Goal: Task Accomplishment & Management: Manage account settings

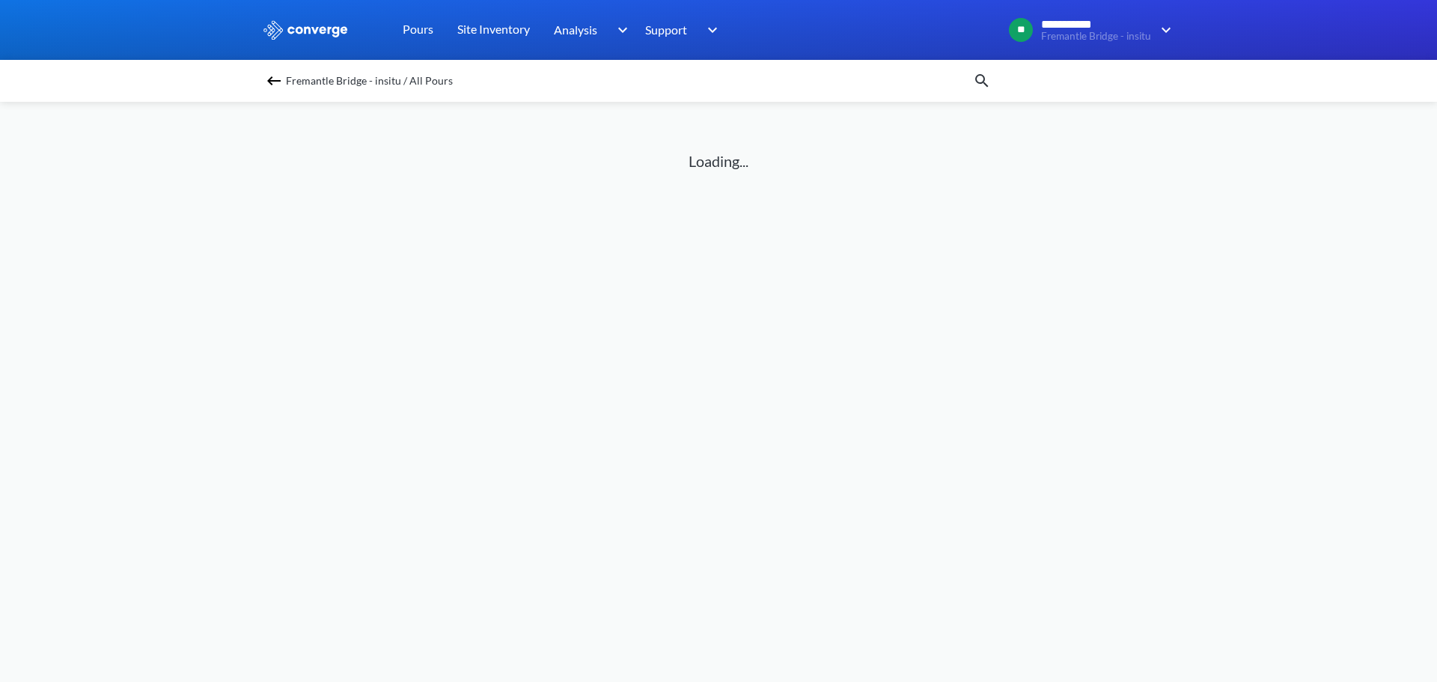
click at [290, 88] on span "Fremantle Bridge - insitu / All Pours" at bounding box center [369, 80] width 167 height 21
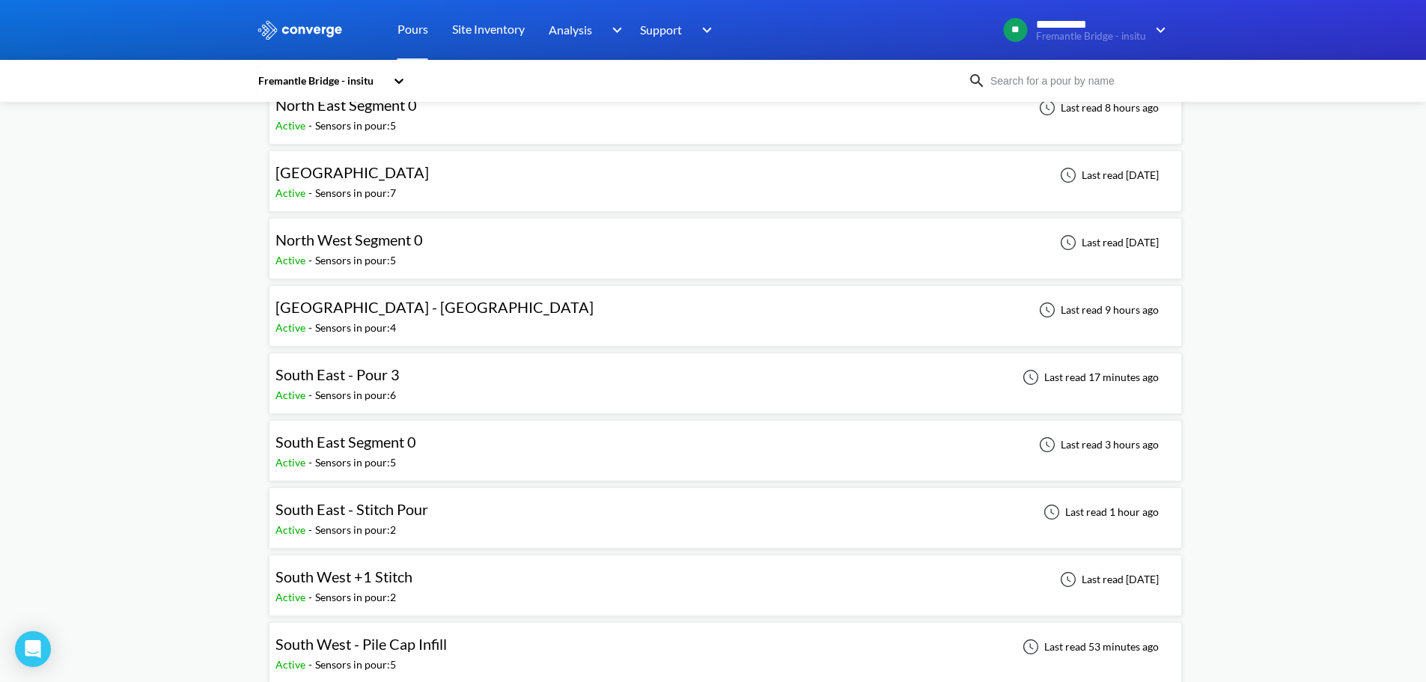
scroll to position [449, 0]
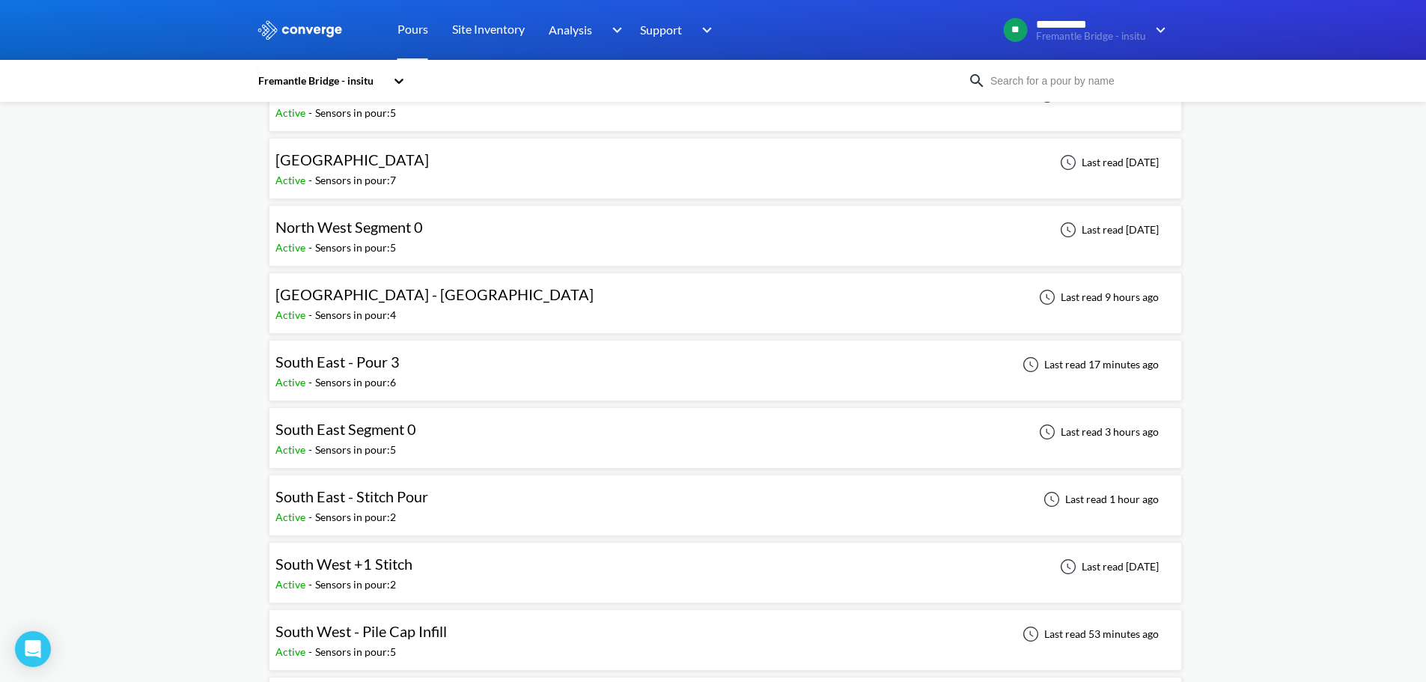
click at [363, 361] on span "South East - Pour 3" at bounding box center [337, 362] width 124 height 18
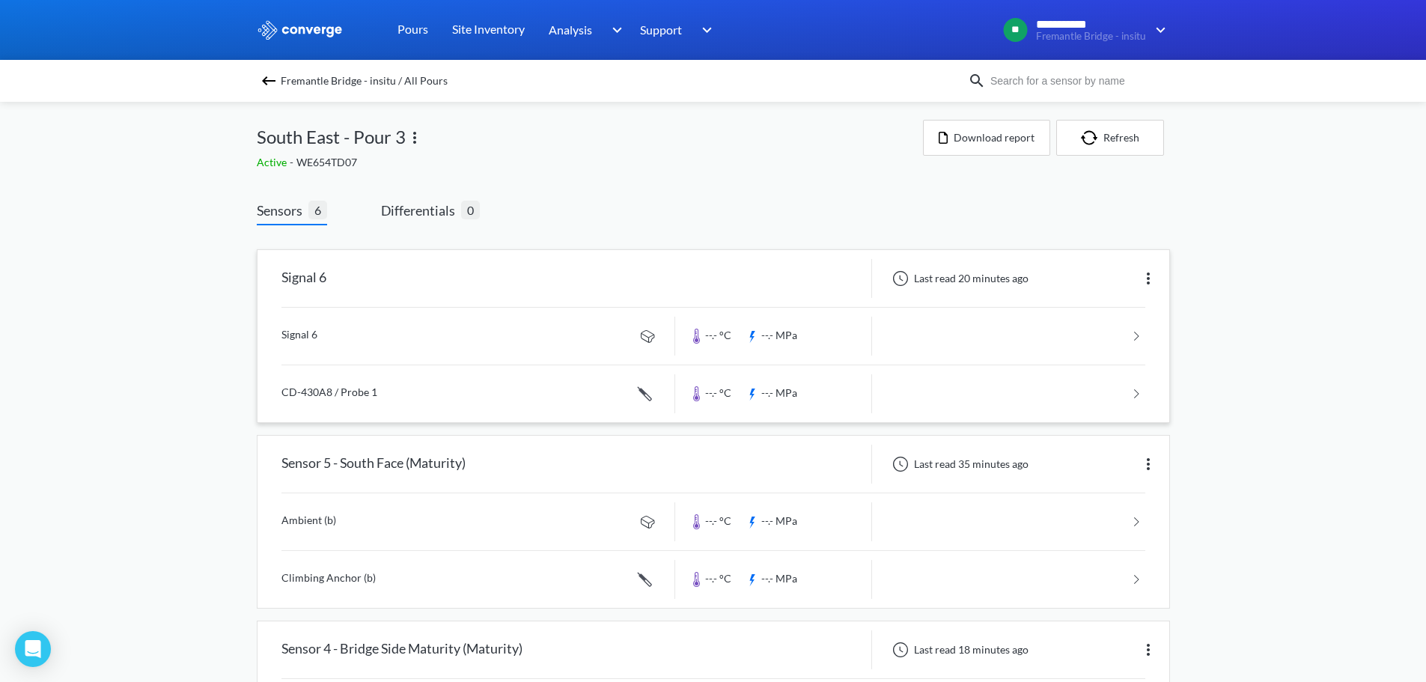
click at [1150, 275] on img at bounding box center [1148, 278] width 18 height 18
click at [1102, 278] on div "Edit" at bounding box center [1110, 278] width 96 height 28
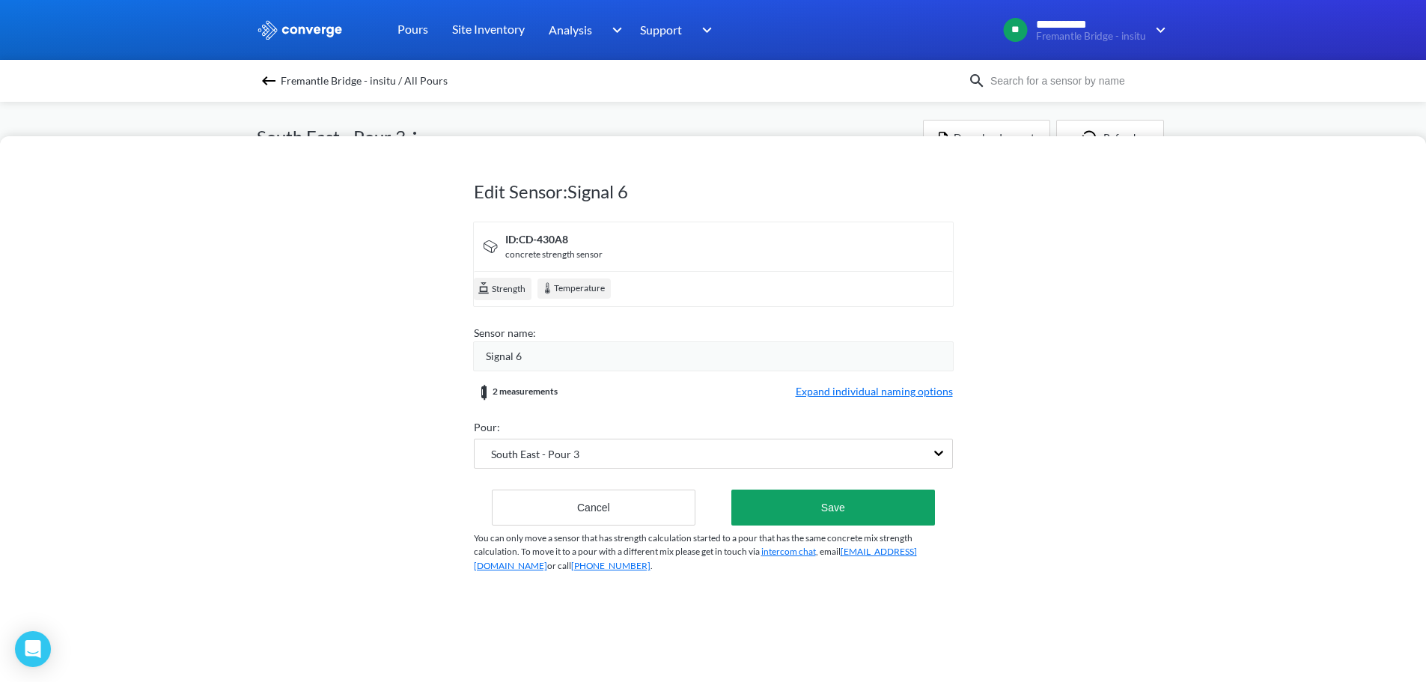
drag, startPoint x: 549, startPoint y: 350, endPoint x: 539, endPoint y: 353, distance: 10.9
click at [539, 353] on div "Signal 6" at bounding box center [719, 356] width 467 height 16
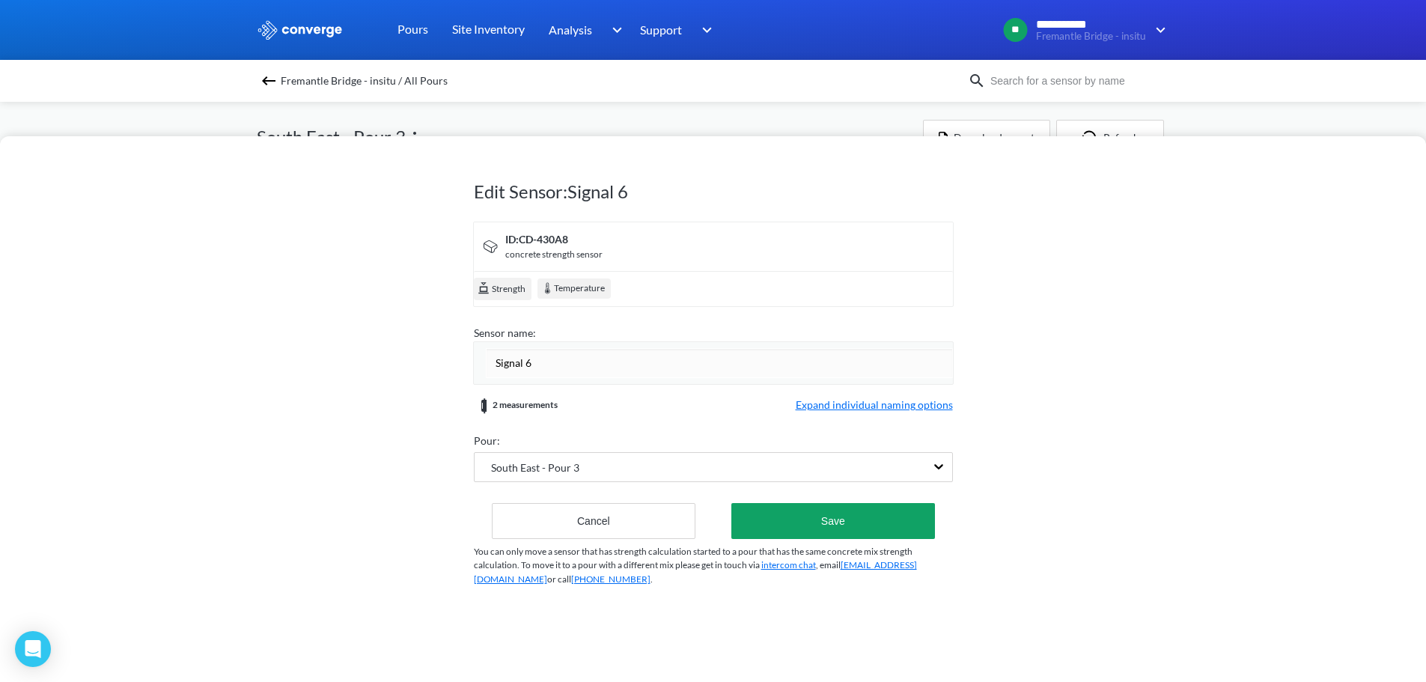
drag, startPoint x: 539, startPoint y: 353, endPoint x: 519, endPoint y: 364, distance: 23.1
click at [519, 364] on input "Signal 6" at bounding box center [719, 363] width 467 height 30
type input "Sensor 6"
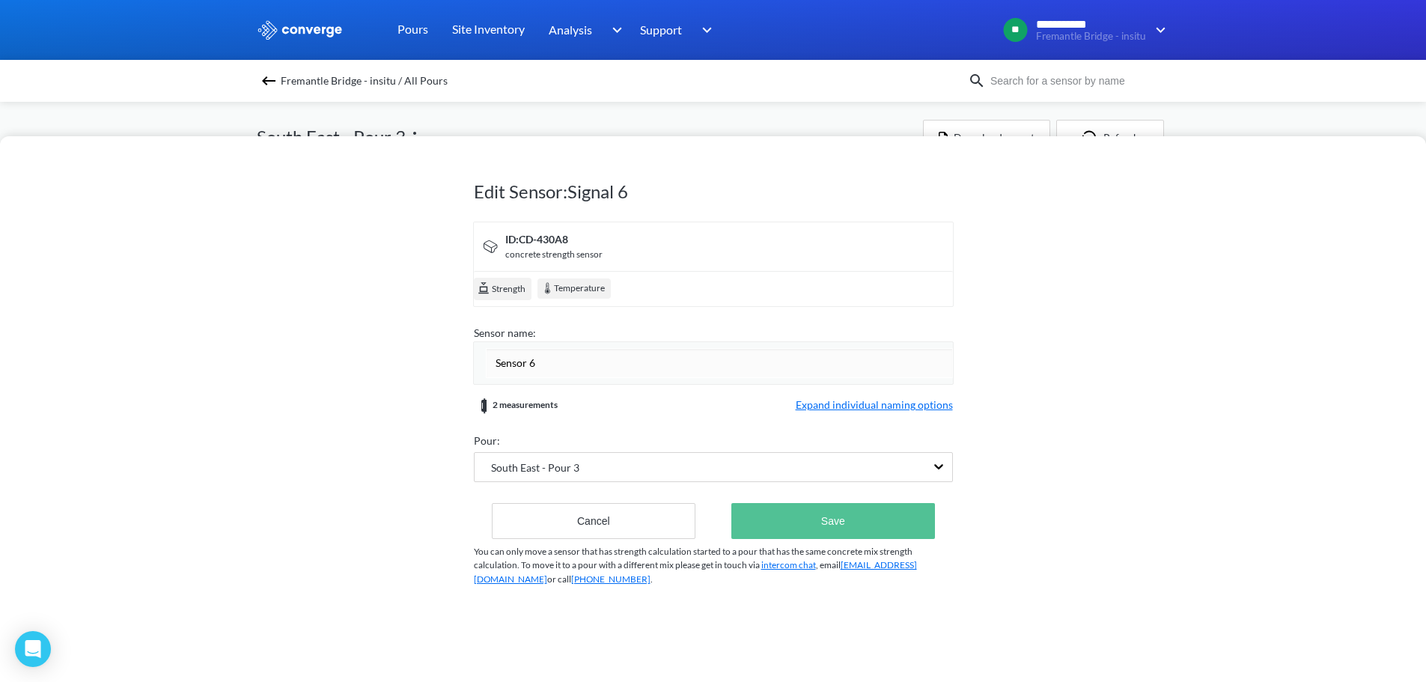
click at [852, 519] on button "Save" at bounding box center [832, 521] width 203 height 36
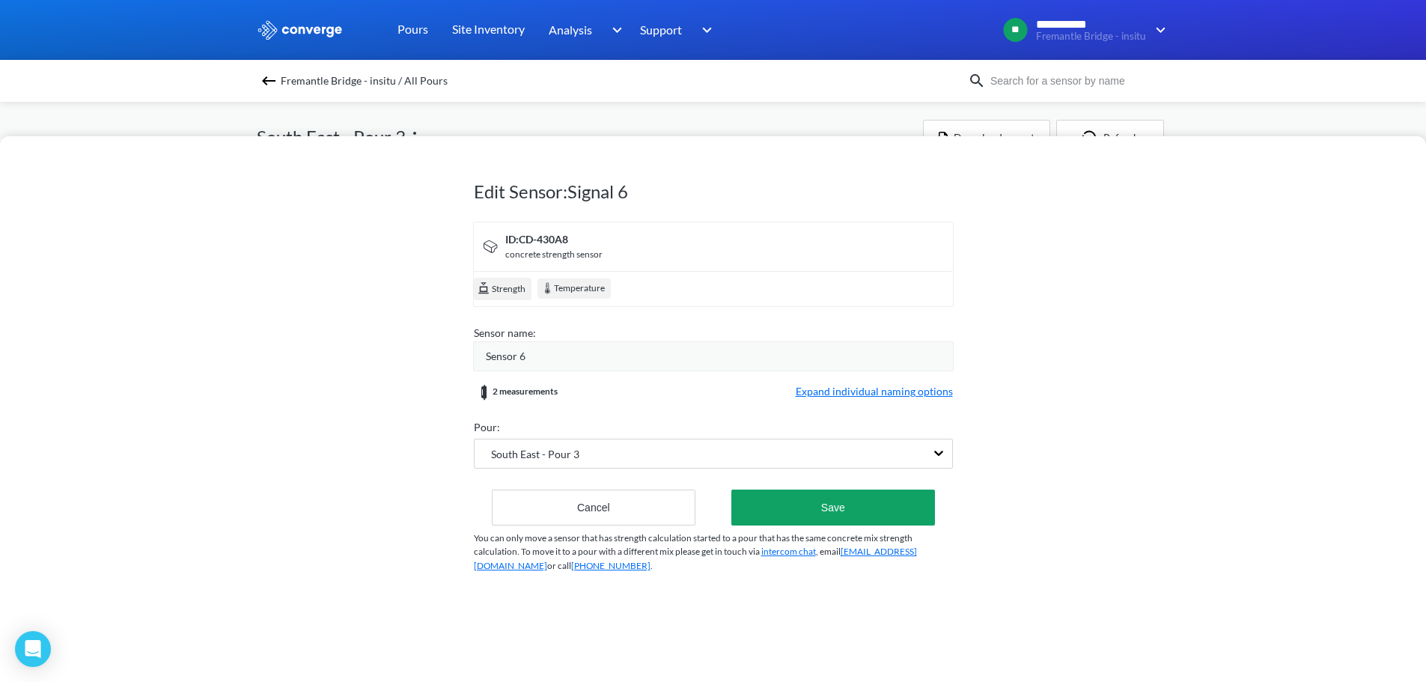
click at [1120, 524] on div "Edit Sensor: Signal 6 ID: CD-430A8 concrete strength sensor Strength Temperatur…" at bounding box center [713, 409] width 1426 height 546
click at [972, 490] on div "Edit Sensor: Signal 6 ID: CD-430A8 concrete strength sensor Strength Temperatur…" at bounding box center [713, 409] width 1426 height 546
click at [826, 518] on button "Save" at bounding box center [832, 508] width 203 height 36
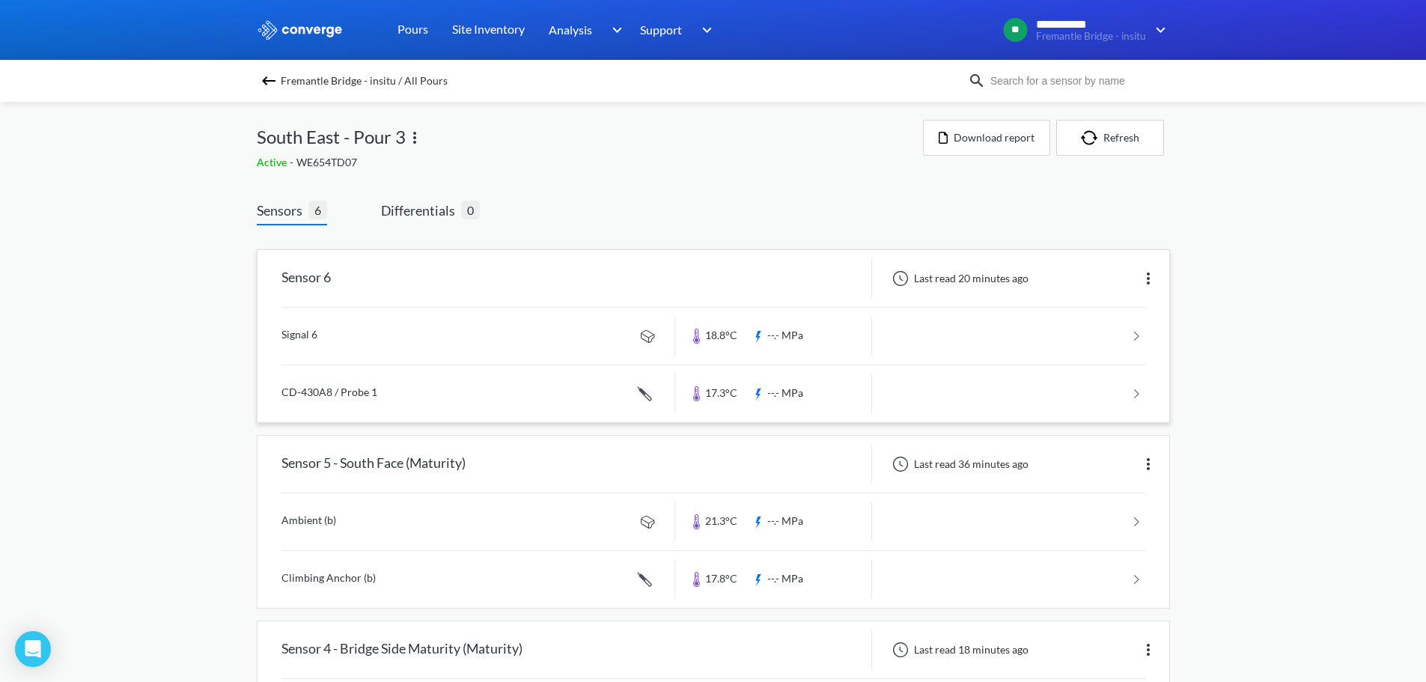
click at [1148, 279] on img at bounding box center [1148, 278] width 18 height 18
click at [1100, 280] on div "Edit" at bounding box center [1110, 278] width 96 height 28
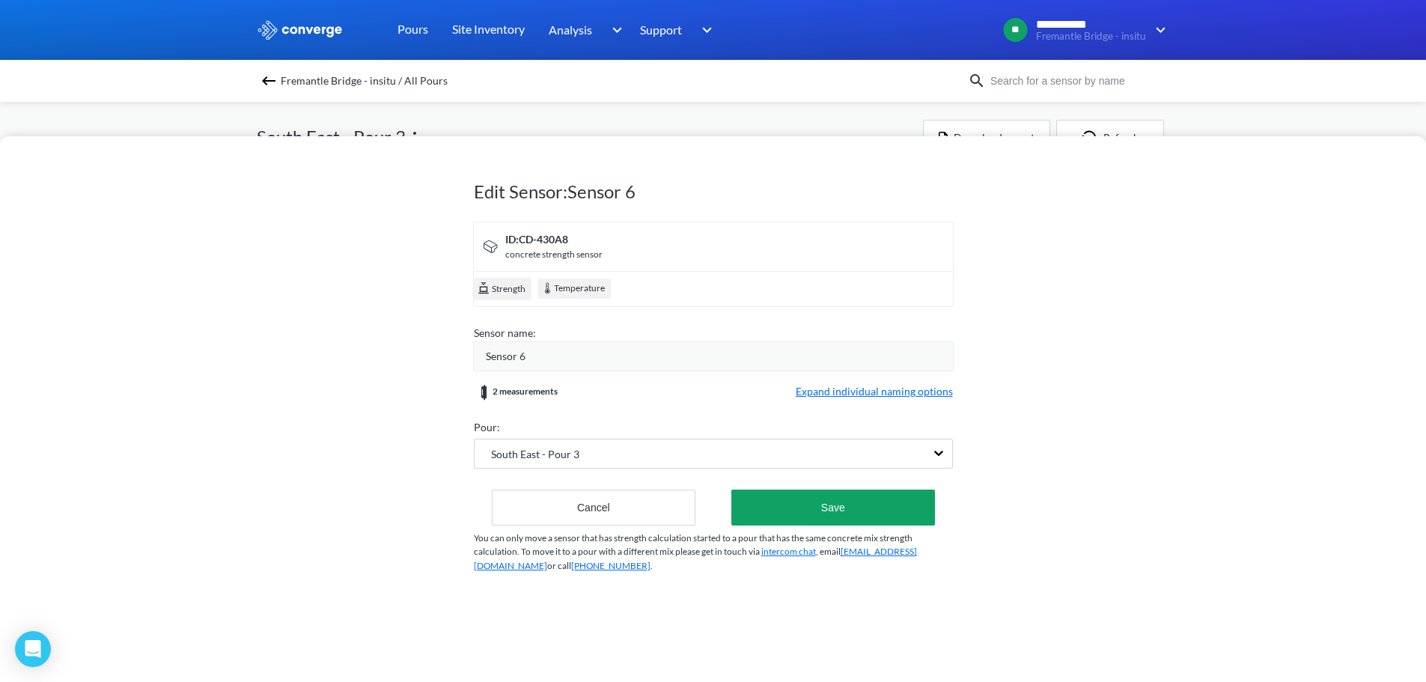
click at [831, 386] on span "Expand individual naming options" at bounding box center [874, 392] width 157 height 18
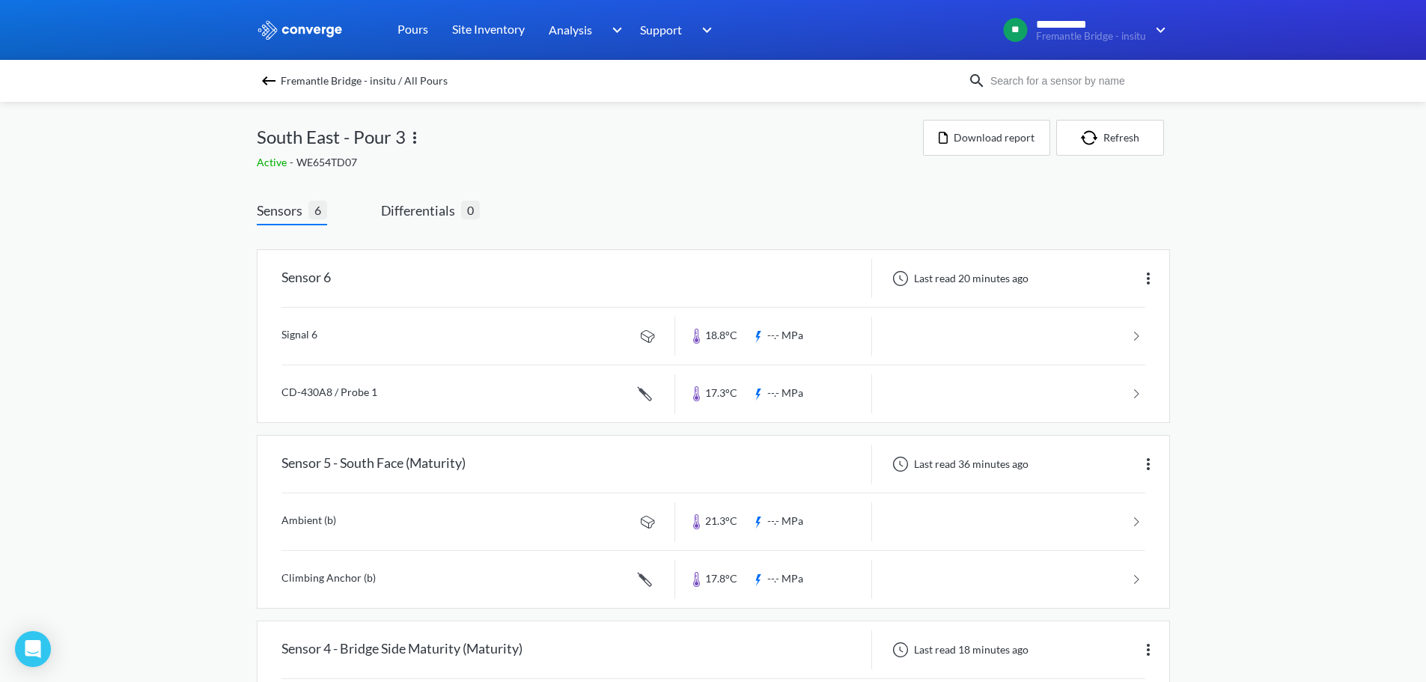
click at [1153, 275] on img at bounding box center [1148, 278] width 18 height 18
click at [1089, 279] on div "Edit" at bounding box center [1110, 278] width 96 height 28
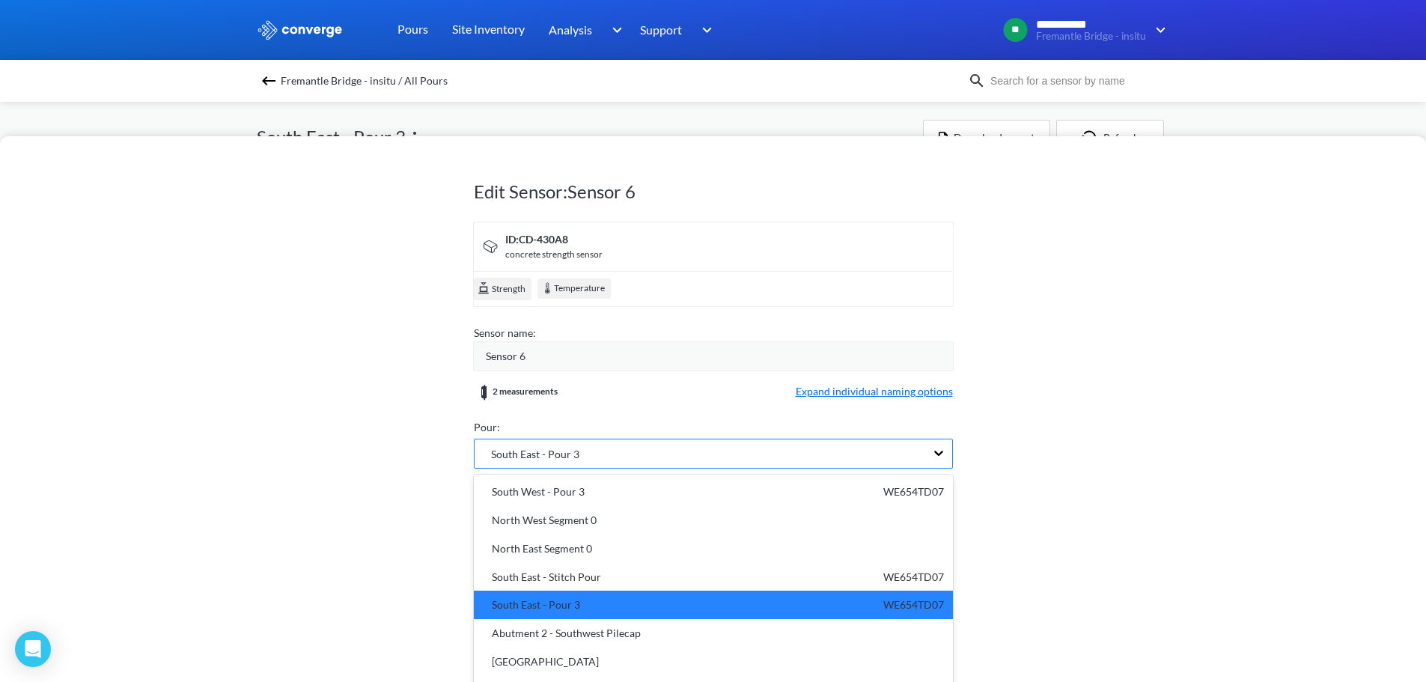
scroll to position [23, 0]
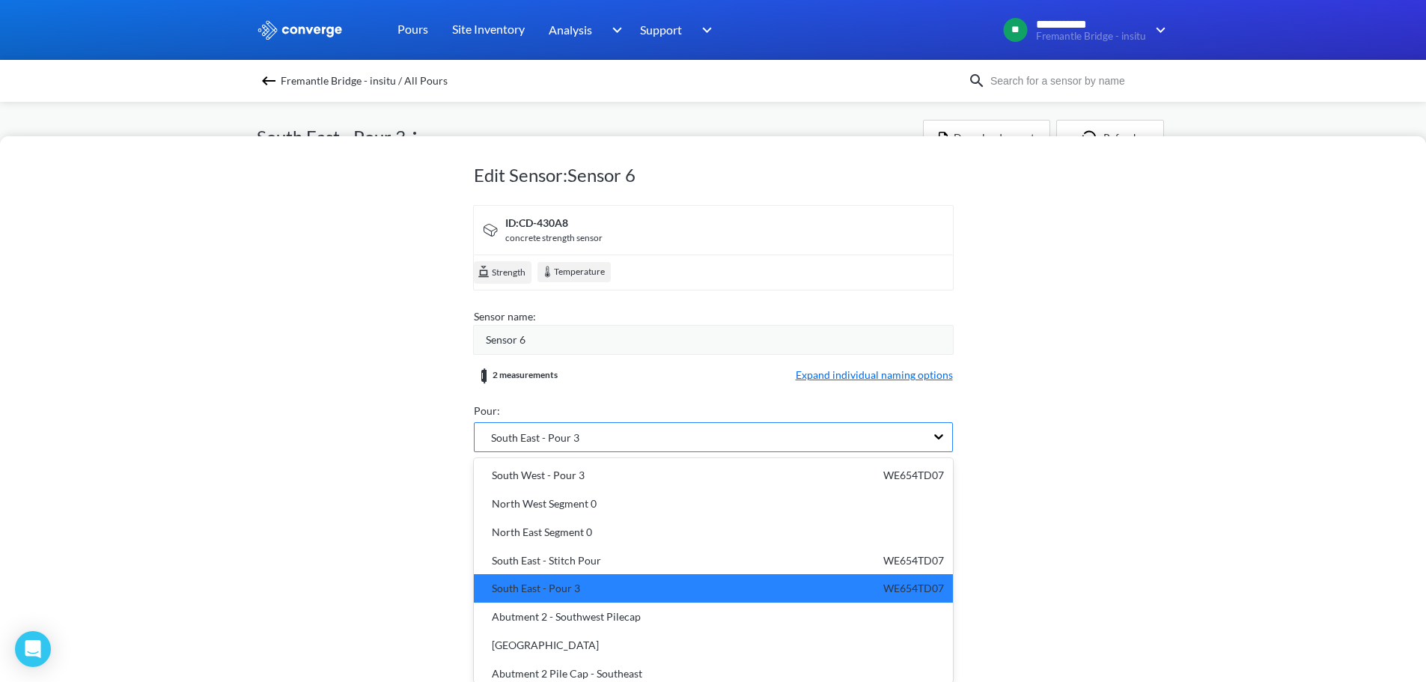
click at [606, 444] on div "South East - Pour 3" at bounding box center [700, 437] width 451 height 28
click at [603, 353] on form "ID: CD-430A8 concrete strength sensor Strength Temperature Sensor name: Sensor …" at bounding box center [713, 357] width 479 height 304
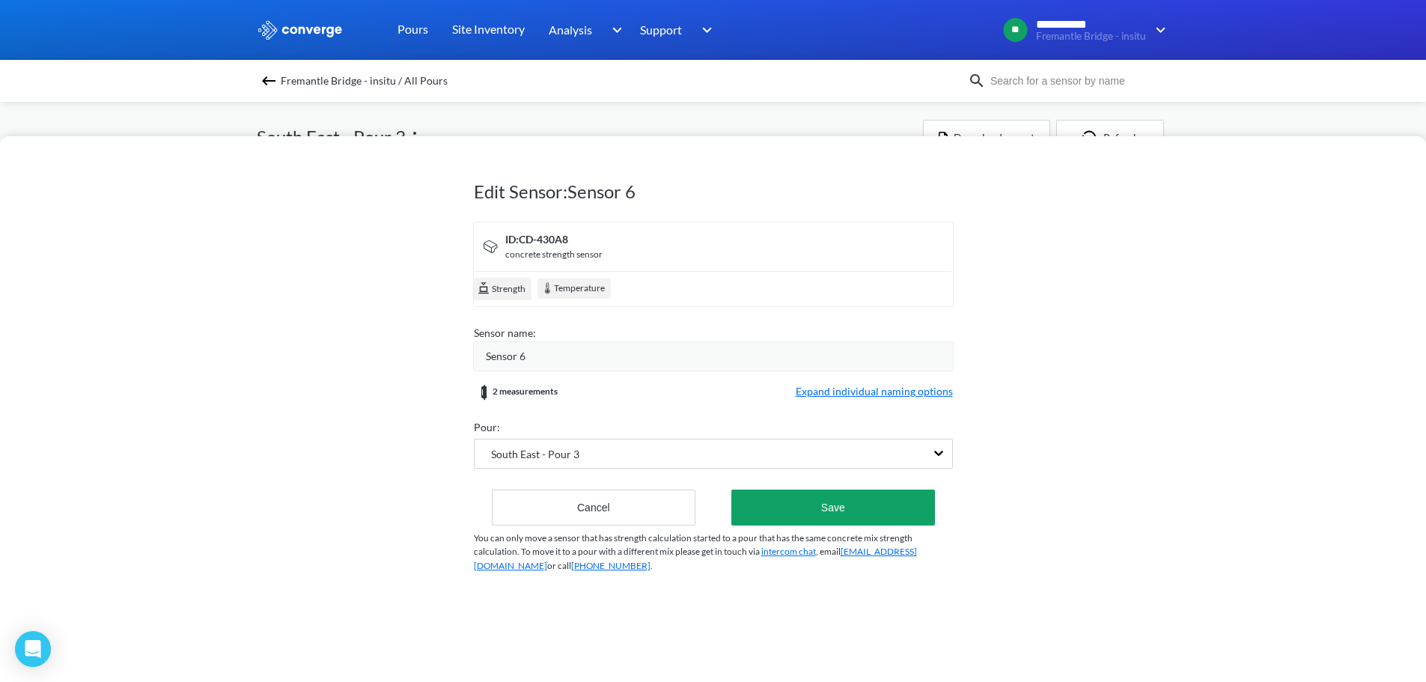
click at [600, 342] on div "Sensor 6" at bounding box center [713, 356] width 481 height 30
click at [588, 372] on form "ID: CD-430A8 concrete strength sensor Strength Temperature Sensor name: Sensor …" at bounding box center [713, 374] width 479 height 304
click at [588, 367] on div "Sensor 6" at bounding box center [713, 356] width 481 height 30
click at [592, 362] on div "Sensor 6" at bounding box center [719, 356] width 467 height 16
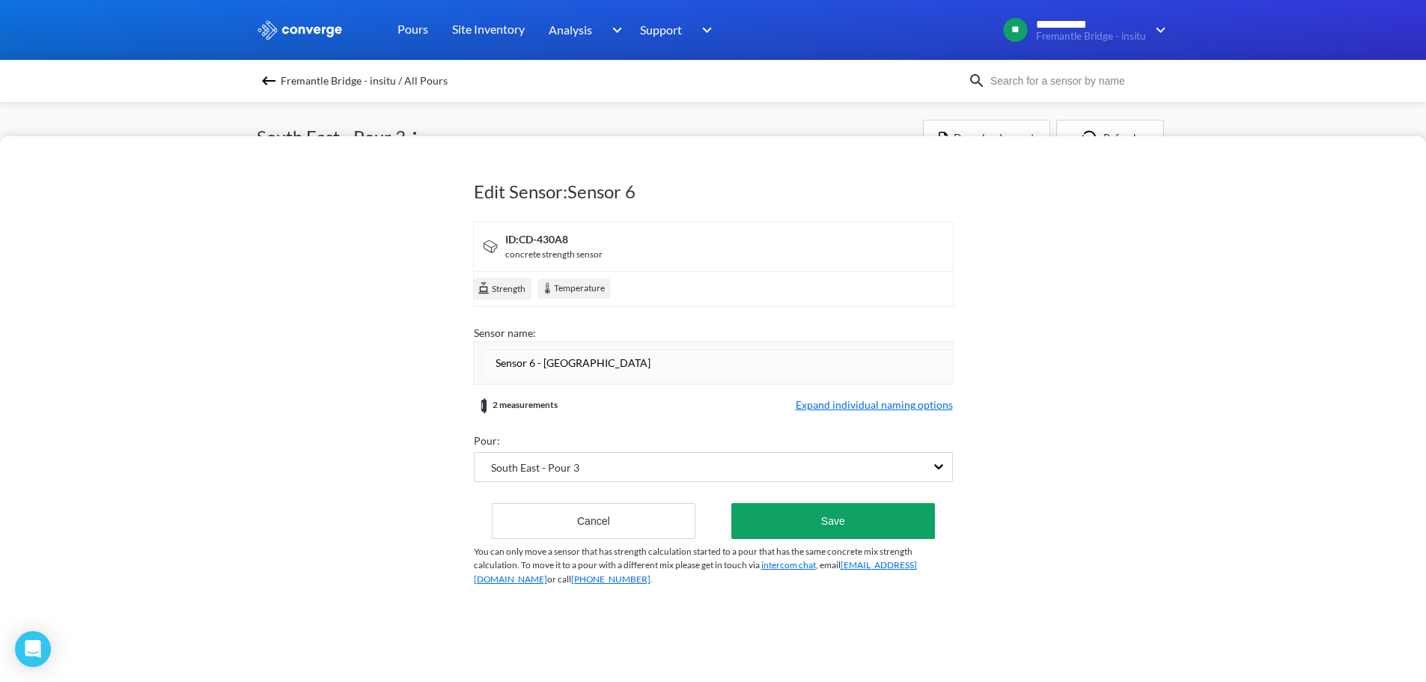
type input "Sensor 6 - Central Top Cover"
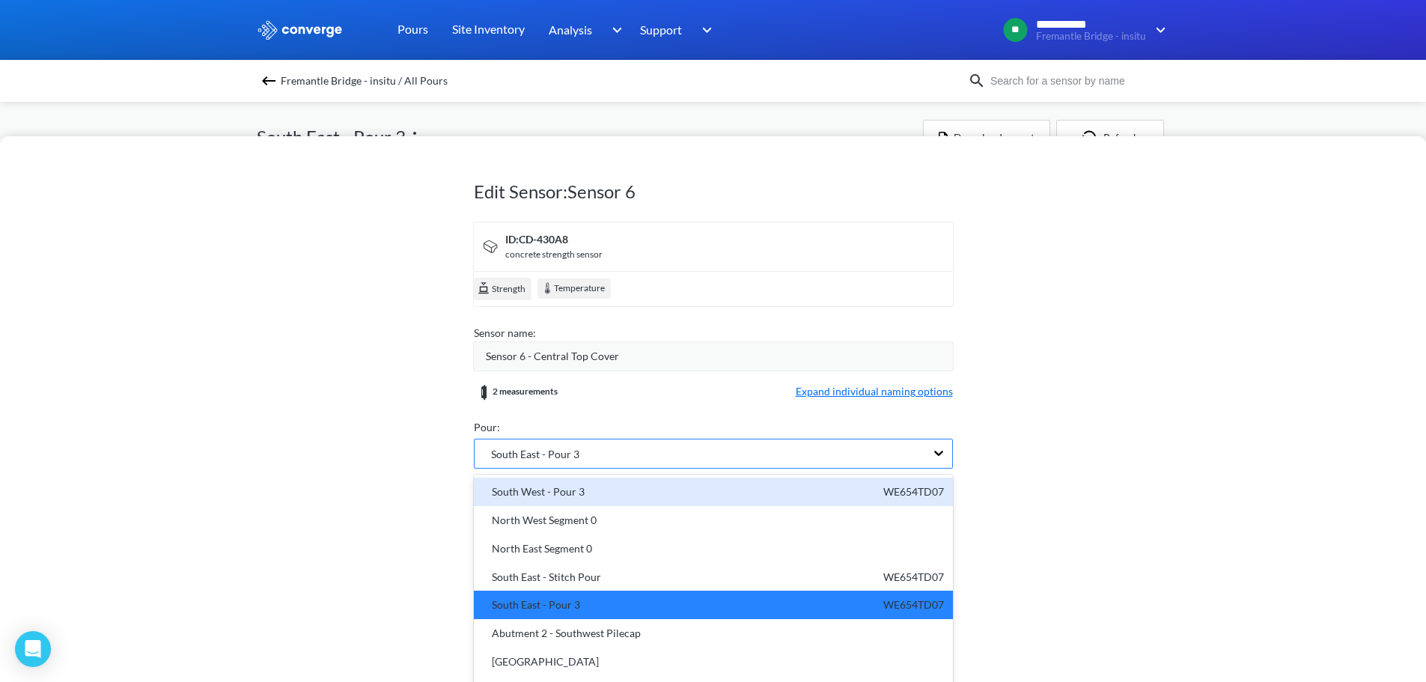
click at [568, 457] on div "option undefined focused, 1 of 22. 22 results available. Use Up and Down to cho…" at bounding box center [713, 454] width 479 height 30
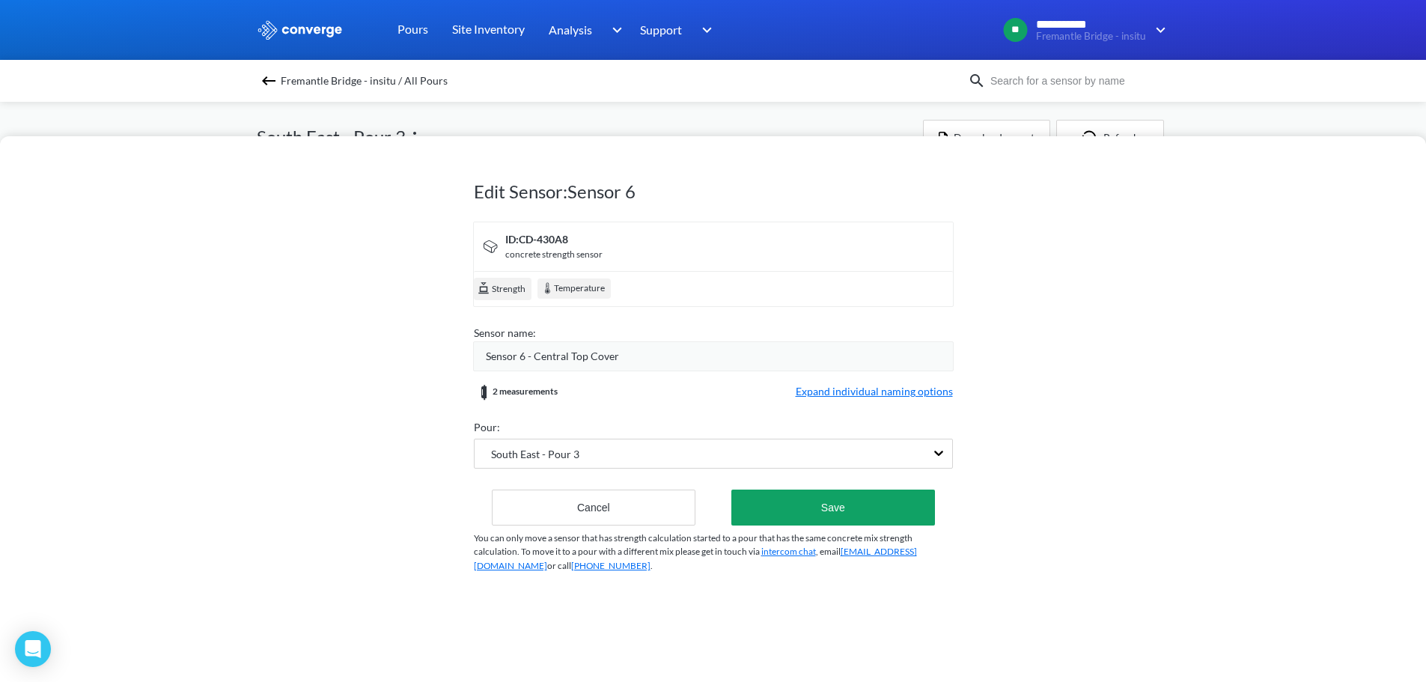
click at [403, 412] on div "Edit Sensor: Sensor 6 ID: CD-430A8 concrete strength sensor Strength Temperatur…" at bounding box center [713, 409] width 1426 height 546
click at [894, 390] on span "Expand individual naming options" at bounding box center [874, 392] width 157 height 18
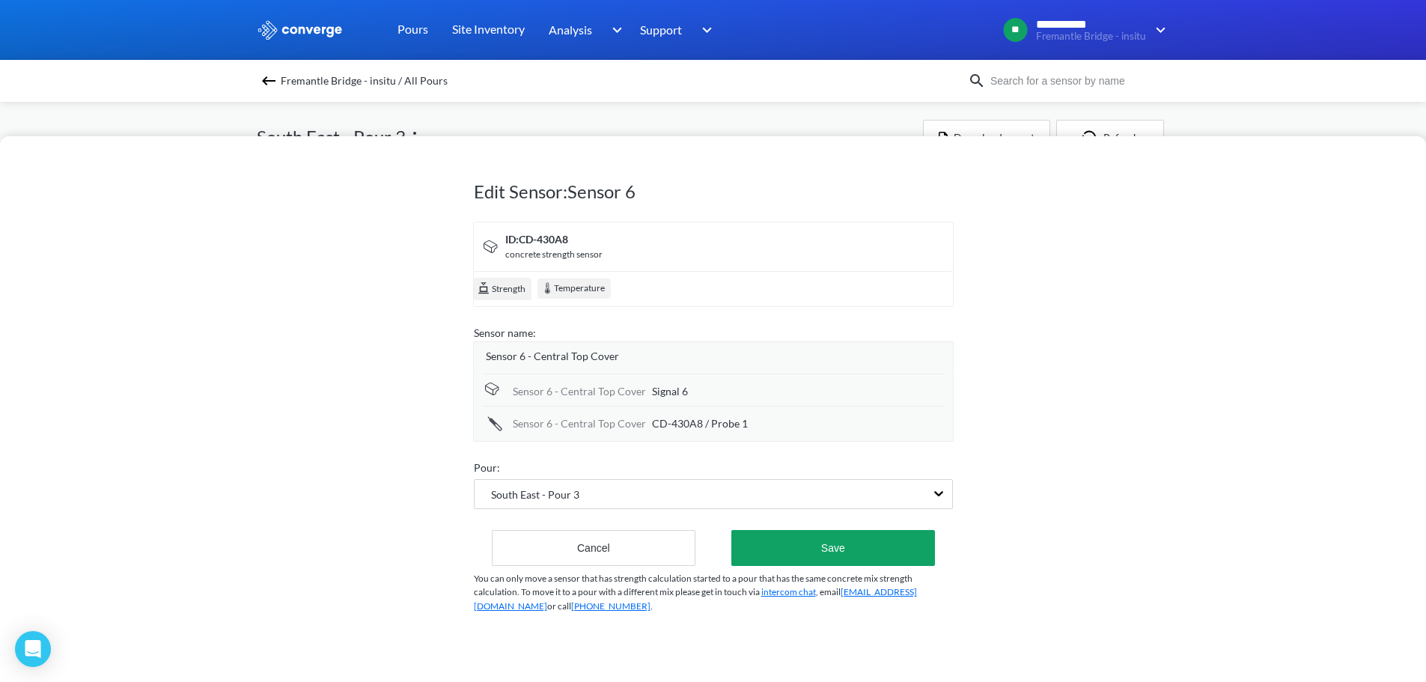
click at [675, 394] on span "Signal 6" at bounding box center [670, 391] width 36 height 16
click at [675, 394] on input "Signal 6" at bounding box center [798, 392] width 292 height 30
type input "C"
click at [677, 417] on span "CD-430A8 / Probe 1" at bounding box center [700, 423] width 96 height 16
click at [677, 417] on input "CD-430A8 / Probe 1" at bounding box center [798, 424] width 292 height 30
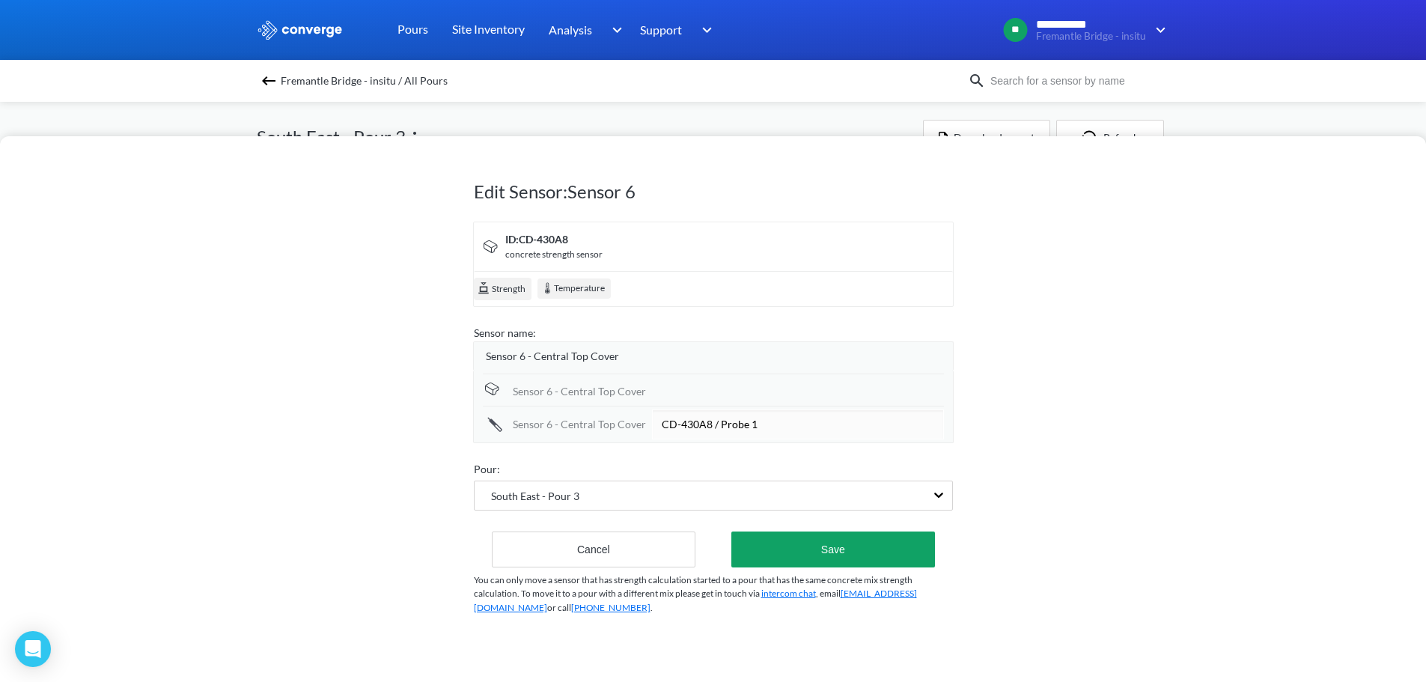
click at [677, 417] on input "CD-430A8 / Probe 1" at bounding box center [798, 424] width 292 height 30
type input "Central Top Cover"
click at [652, 398] on div "Sensor 6 - Central Top Cover" at bounding box center [713, 390] width 461 height 32
click at [644, 383] on div "Sensor 6 - Central Top Cover" at bounding box center [713, 390] width 461 height 32
click at [641, 388] on div "Sensor 6 - Central Top Cover" at bounding box center [579, 391] width 133 height 16
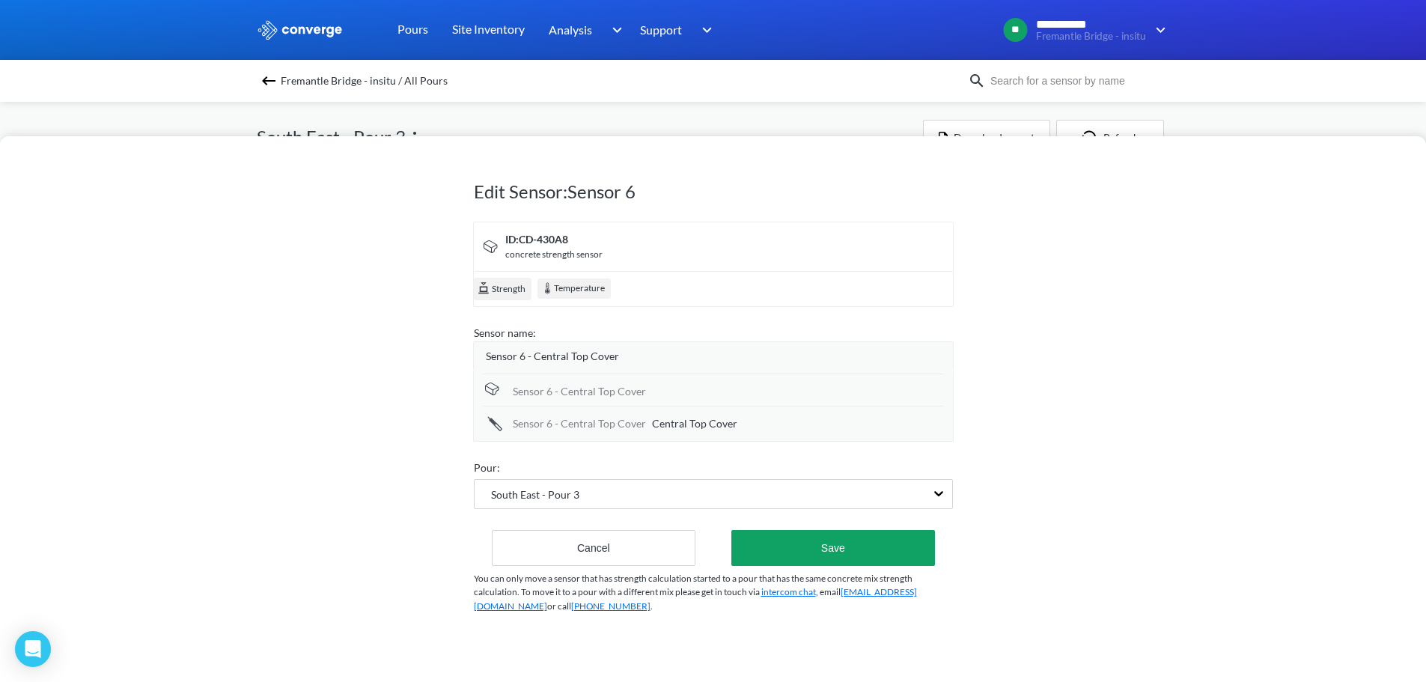
click at [634, 389] on div "Sensor 6 - Central Top Cover" at bounding box center [579, 391] width 133 height 16
click at [625, 390] on div "Sensor 6 - Central Top Cover" at bounding box center [579, 391] width 133 height 16
drag, startPoint x: 682, startPoint y: 396, endPoint x: 207, endPoint y: 374, distance: 475.1
click at [207, 374] on div "Edit Sensor: Sensor 6 ID: CD-430A8 concrete strength sensor Strength Temperatur…" at bounding box center [713, 409] width 1426 height 546
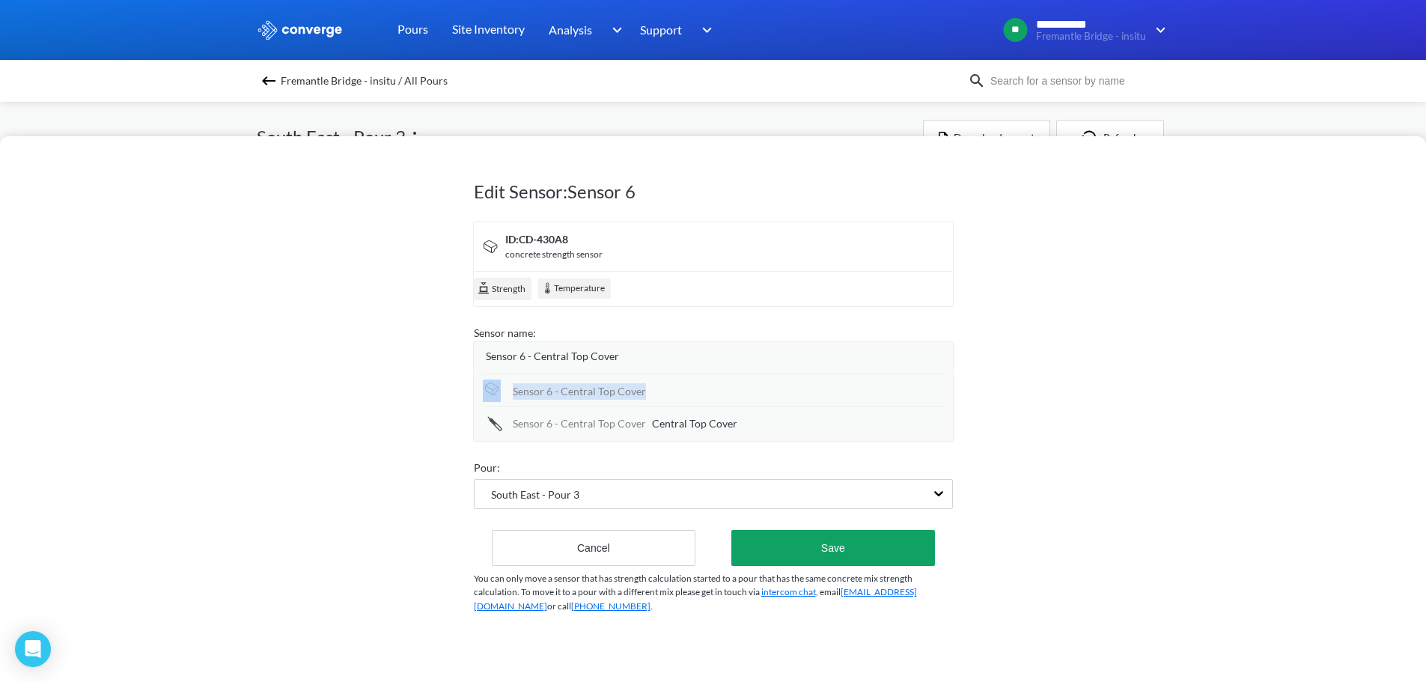
click at [692, 378] on div "Sensor 6 - Central Top Cover" at bounding box center [713, 390] width 461 height 32
click at [682, 386] on div "Sensor 6 - Central Top Cover" at bounding box center [713, 390] width 461 height 32
click at [682, 392] on div "Sensor 6 - Central Top Cover" at bounding box center [713, 390] width 461 height 32
click at [677, 394] on div "Sensor 6 - Central Top Cover" at bounding box center [713, 390] width 461 height 32
click at [763, 463] on div "Pour:" at bounding box center [713, 468] width 479 height 16
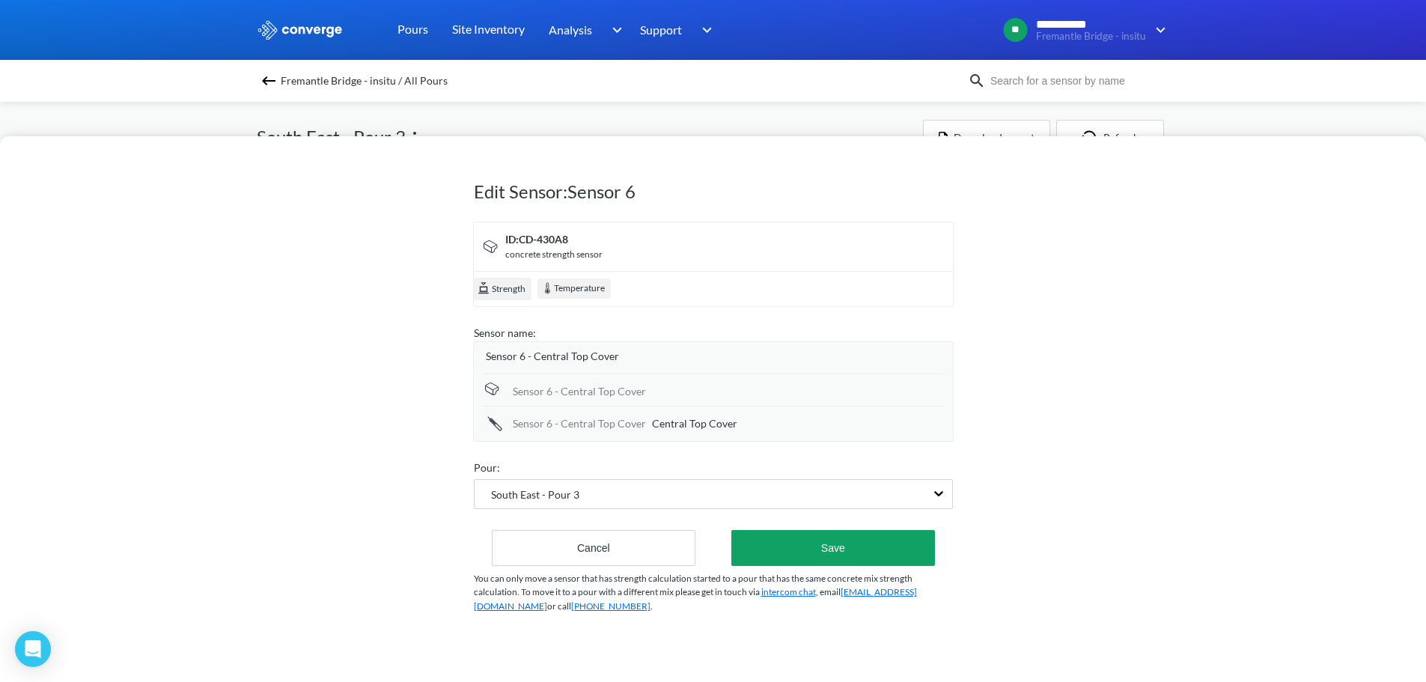
click at [668, 396] on div "Sensor 6 - Central Top Cover" at bounding box center [713, 390] width 461 height 32
click at [815, 552] on button "Save" at bounding box center [832, 548] width 203 height 36
click at [636, 391] on div "Sensor 6 - Central Top Cover" at bounding box center [579, 391] width 133 height 16
click at [693, 392] on div "Sensor 6 - Central Top Cover" at bounding box center [713, 390] width 461 height 32
click at [710, 414] on div "Sensor 6 - Central Top Cover Central Top Cover" at bounding box center [713, 422] width 461 height 32
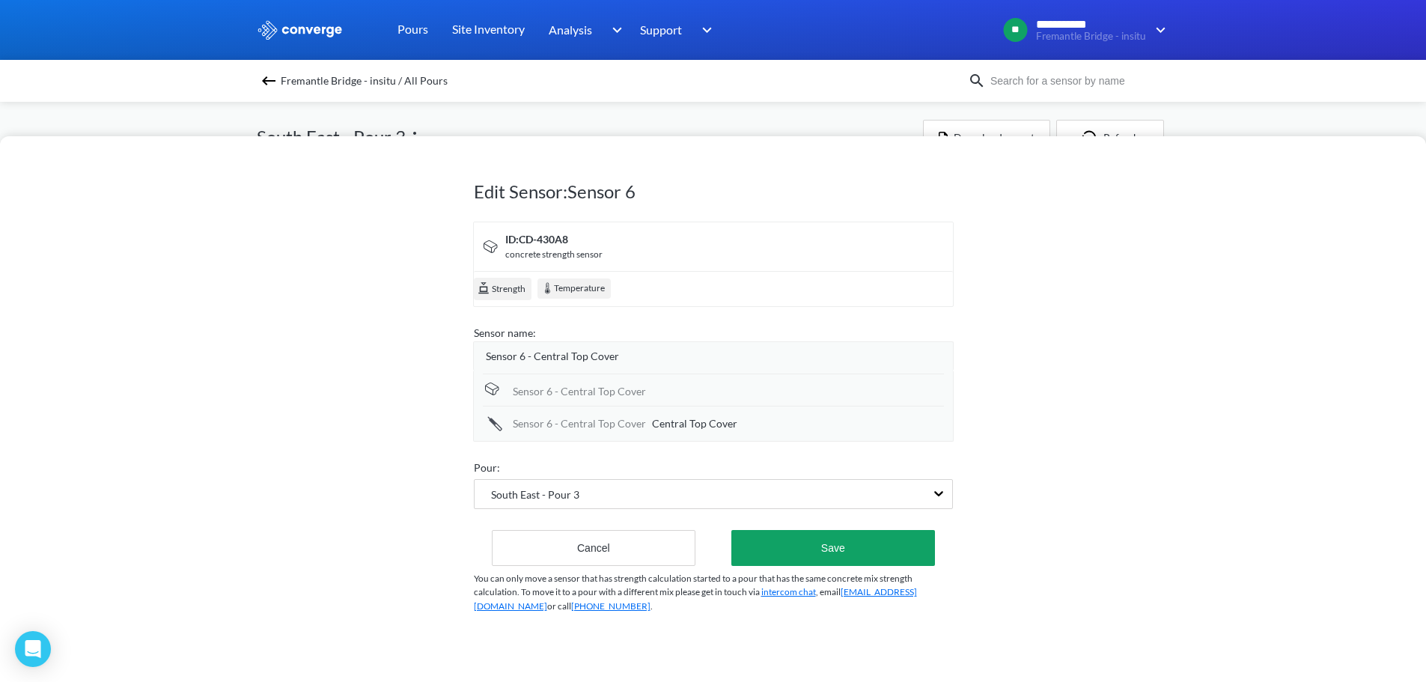
click at [734, 369] on div "Sensor 6 - Central Top Cover" at bounding box center [713, 355] width 481 height 29
drag, startPoint x: 734, startPoint y: 369, endPoint x: 717, endPoint y: 378, distance: 18.8
click at [734, 369] on link at bounding box center [713, 393] width 864 height 57
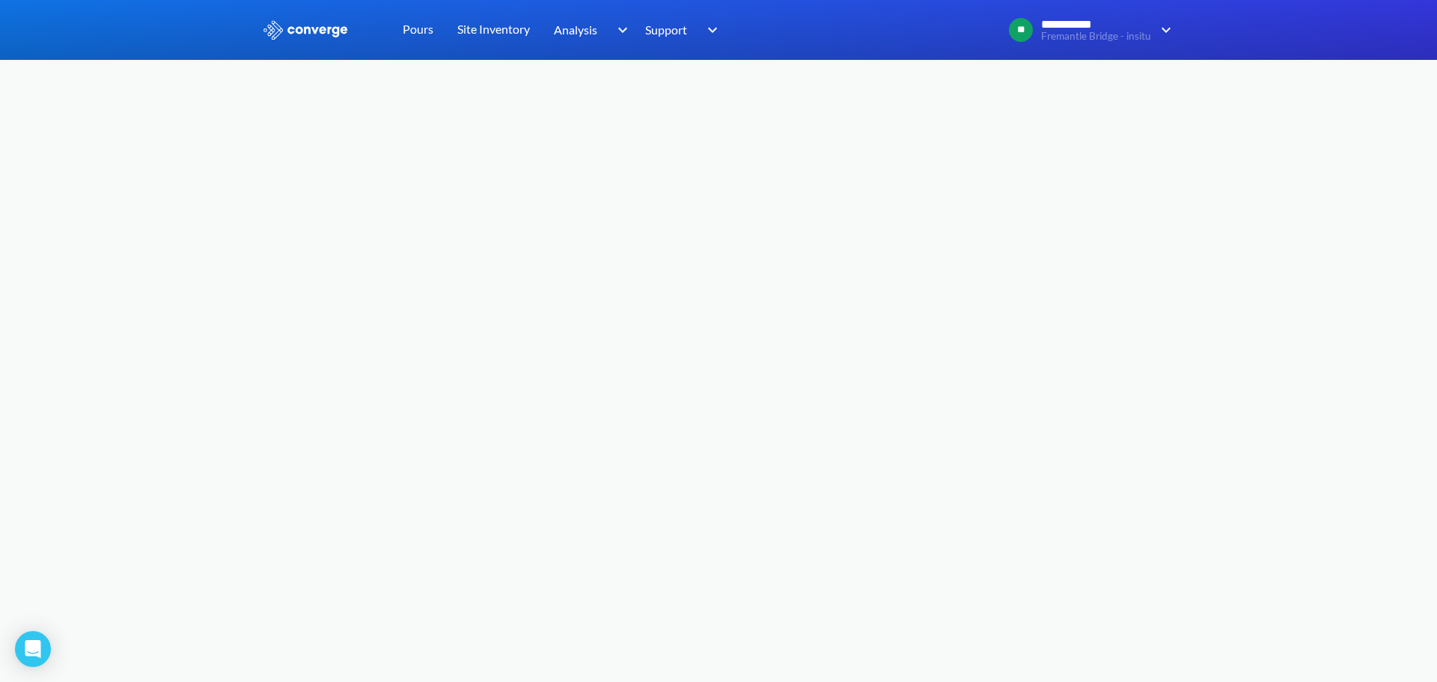
click at [712, 381] on body "**********" at bounding box center [718, 341] width 1437 height 682
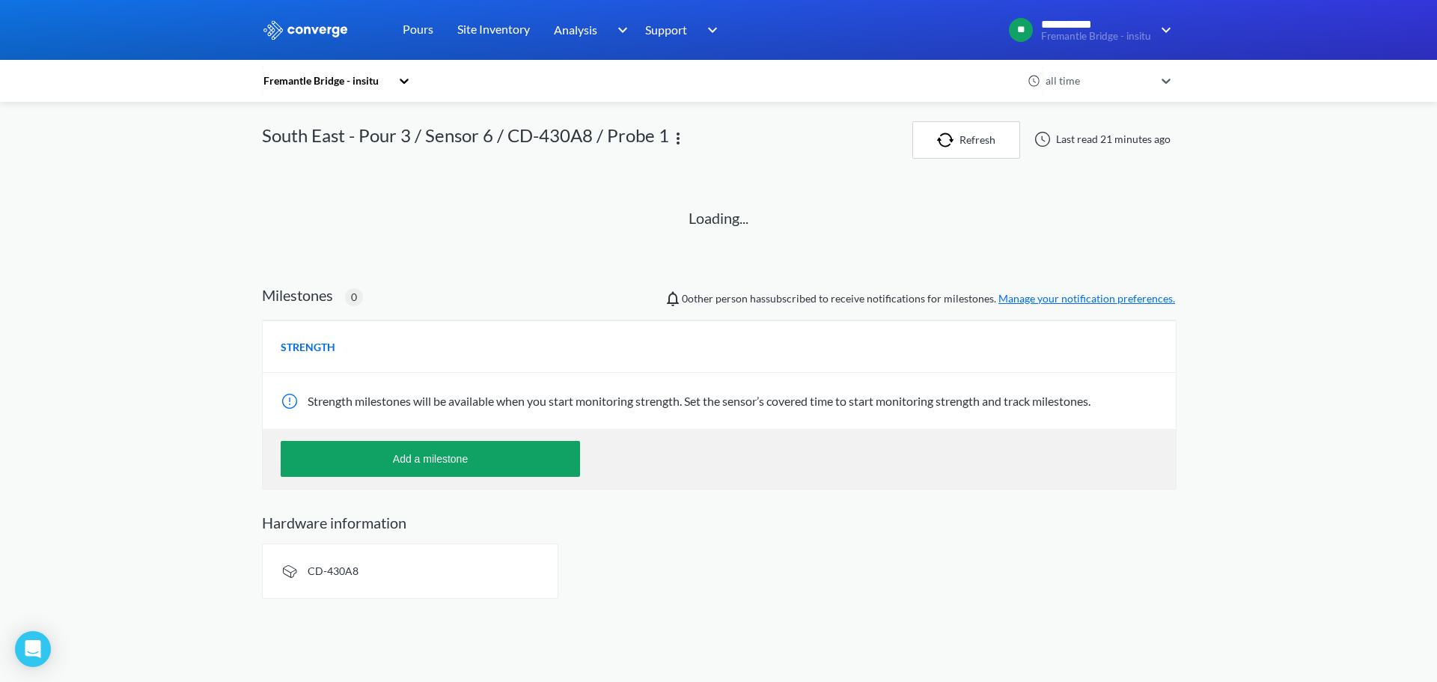
click at [330, 82] on div "Fremantle Bridge - insitu" at bounding box center [326, 81] width 129 height 16
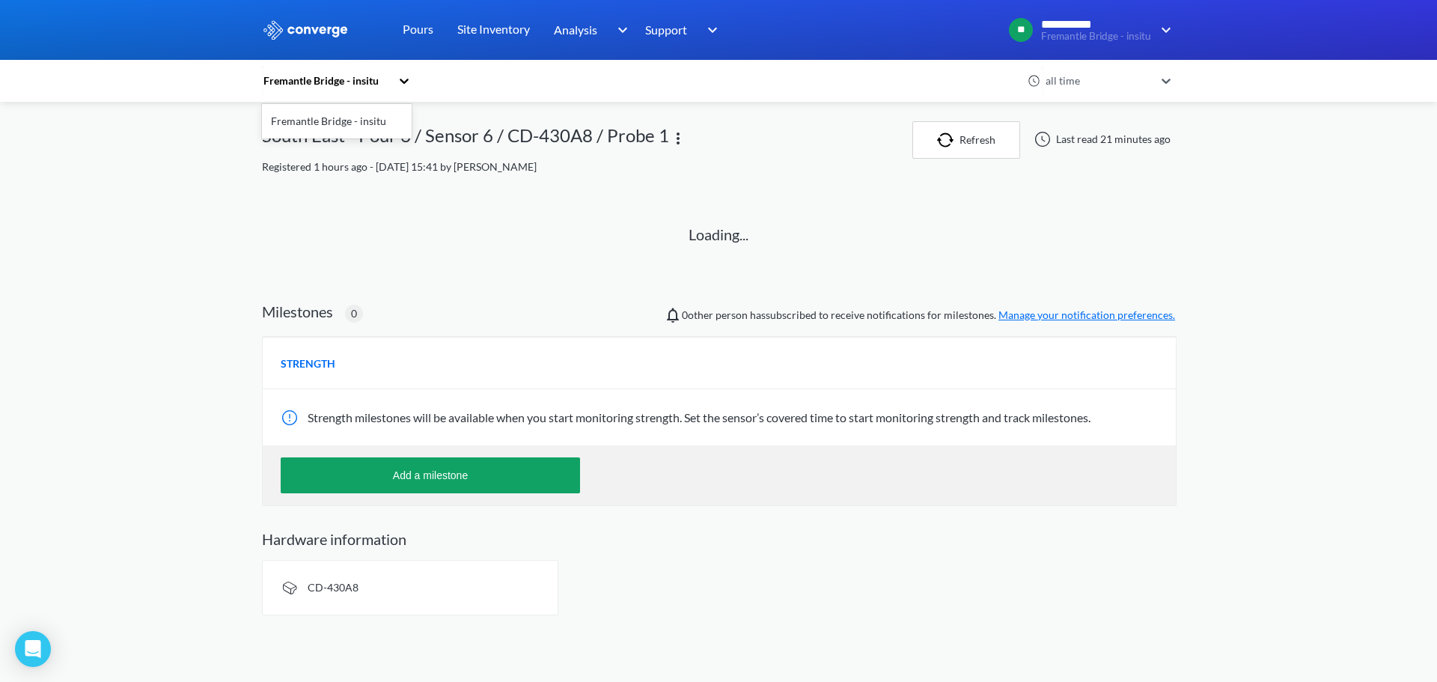
click at [506, 185] on div "option Fremantle Bridge - insitu focused, 1 of 1. 1 result available. Use Up an…" at bounding box center [718, 368] width 913 height 494
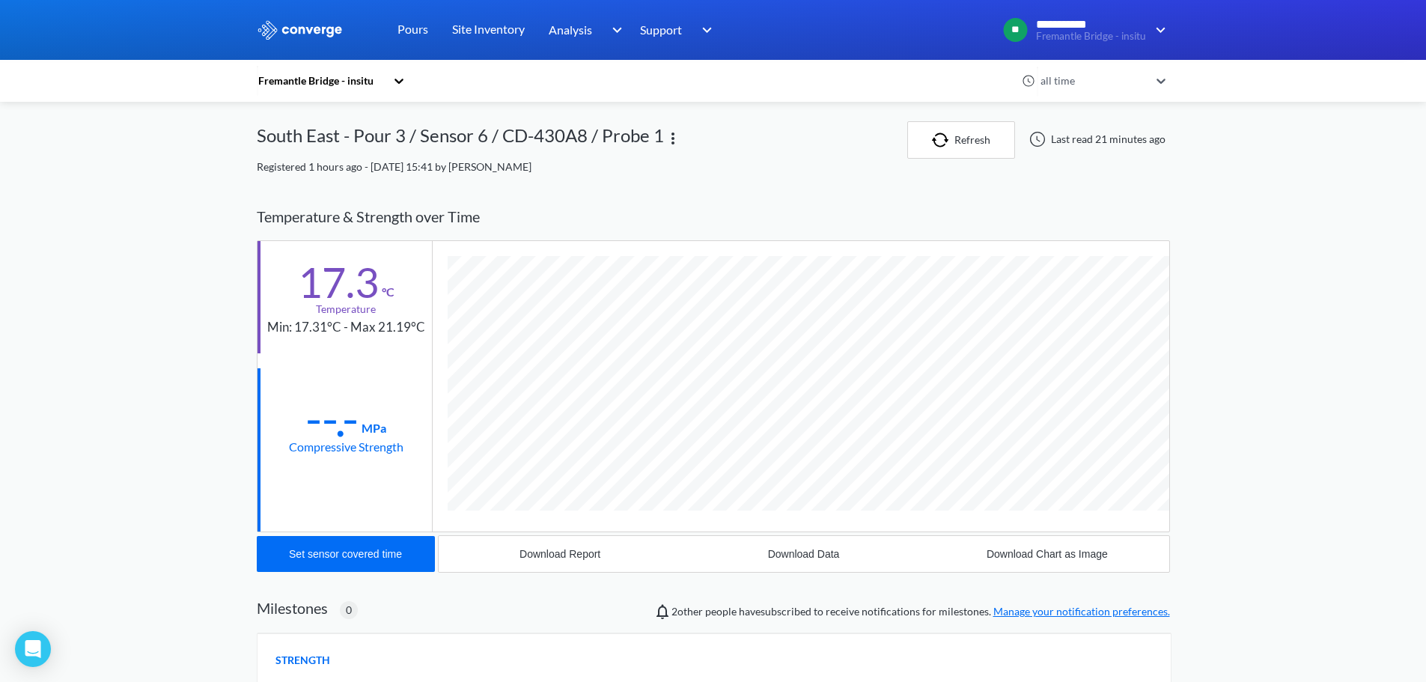
scroll to position [819, 913]
click at [383, 82] on div "Fremantle Bridge - insitu" at bounding box center [321, 81] width 129 height 16
click at [349, 122] on div "Fremantle Bridge - insitu" at bounding box center [332, 121] width 150 height 28
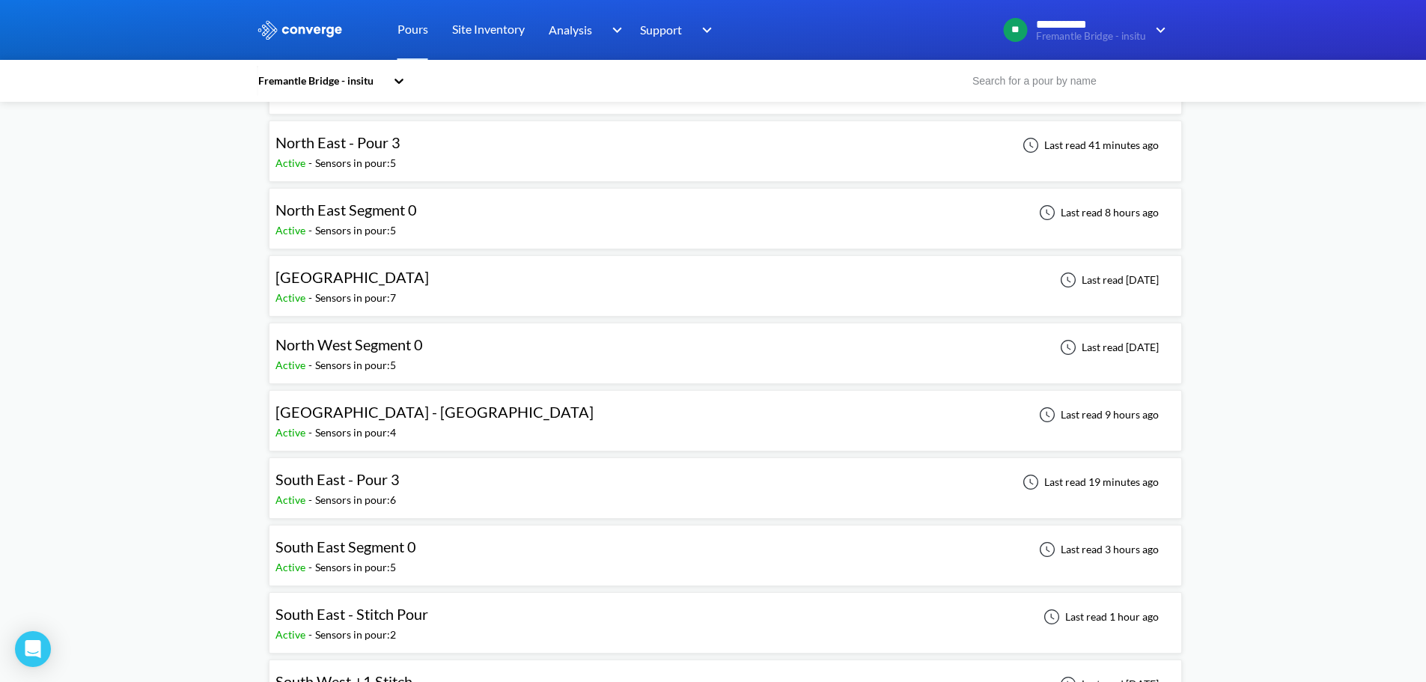
scroll to position [374, 0]
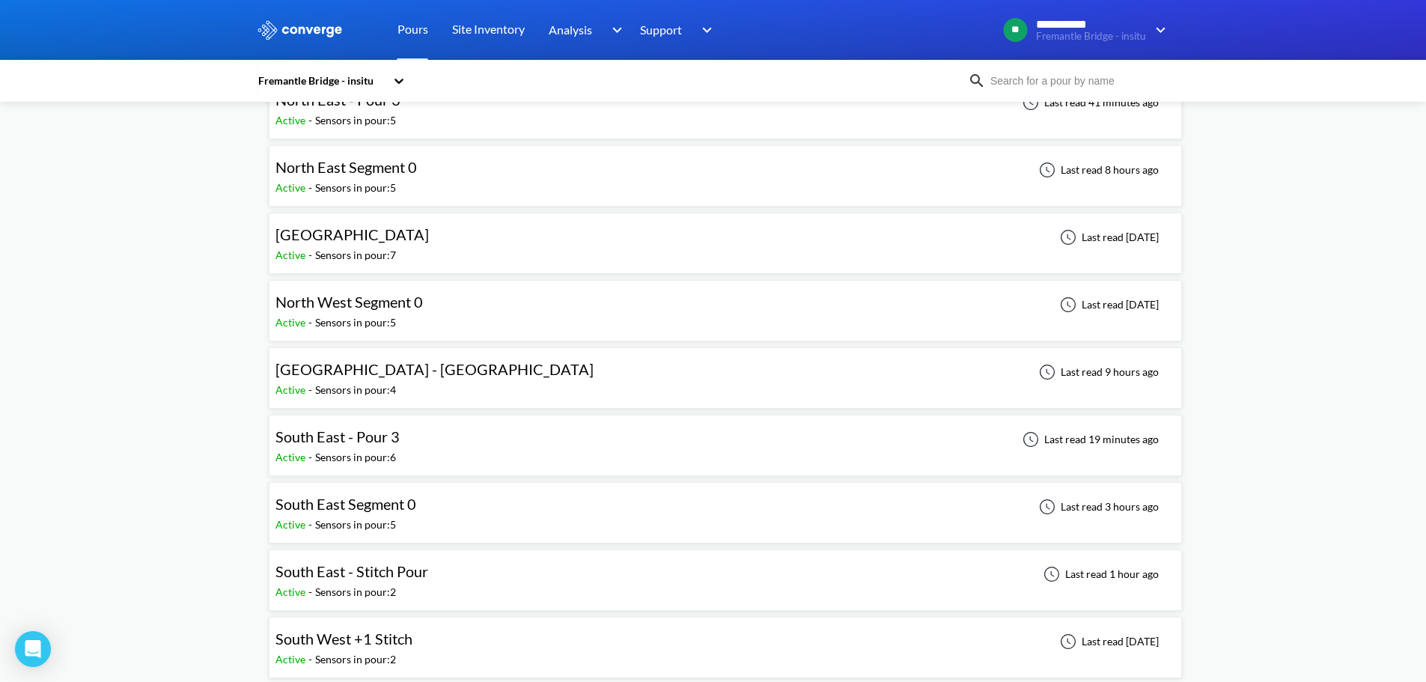
click at [398, 453] on div "Active - Sensors in pour: 6" at bounding box center [341, 457] width 132 height 16
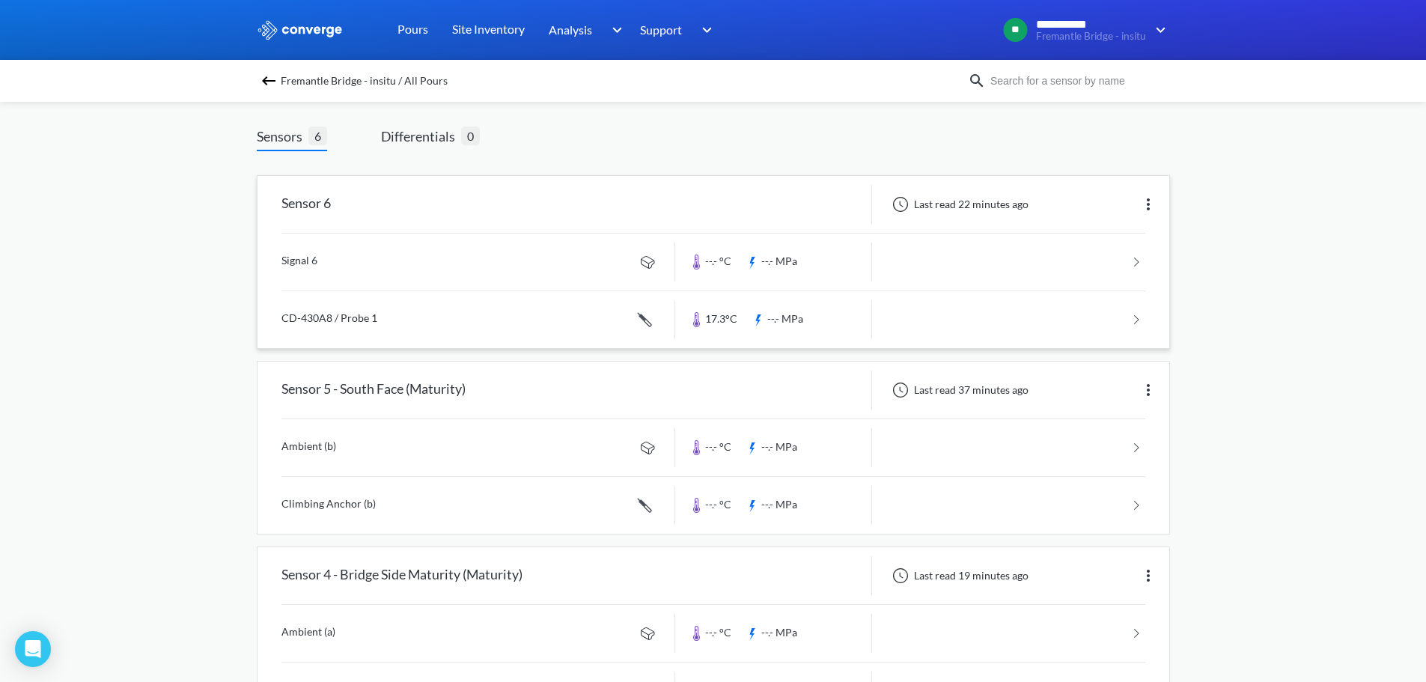
scroll to position [75, 0]
click at [1142, 199] on img at bounding box center [1148, 204] width 18 height 18
click at [1111, 204] on div "Edit" at bounding box center [1110, 203] width 96 height 28
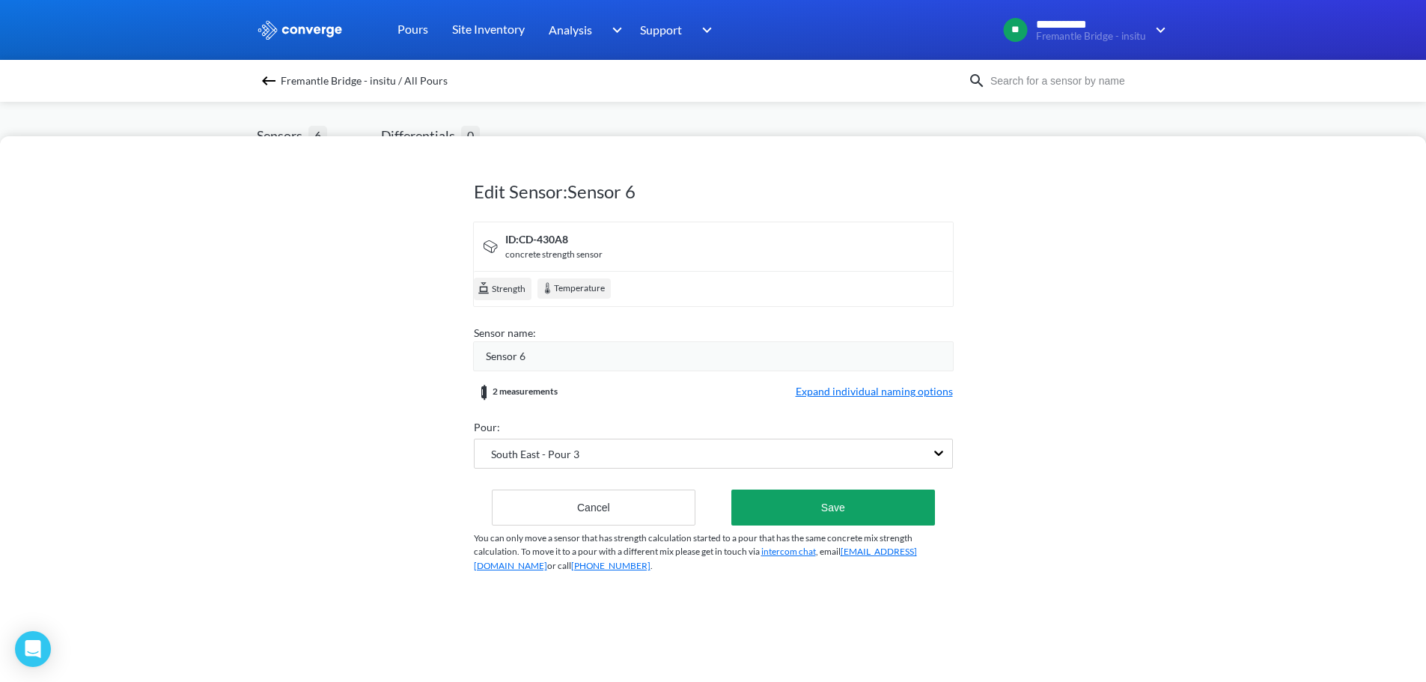
click at [650, 363] on div "Sensor 6" at bounding box center [719, 356] width 467 height 16
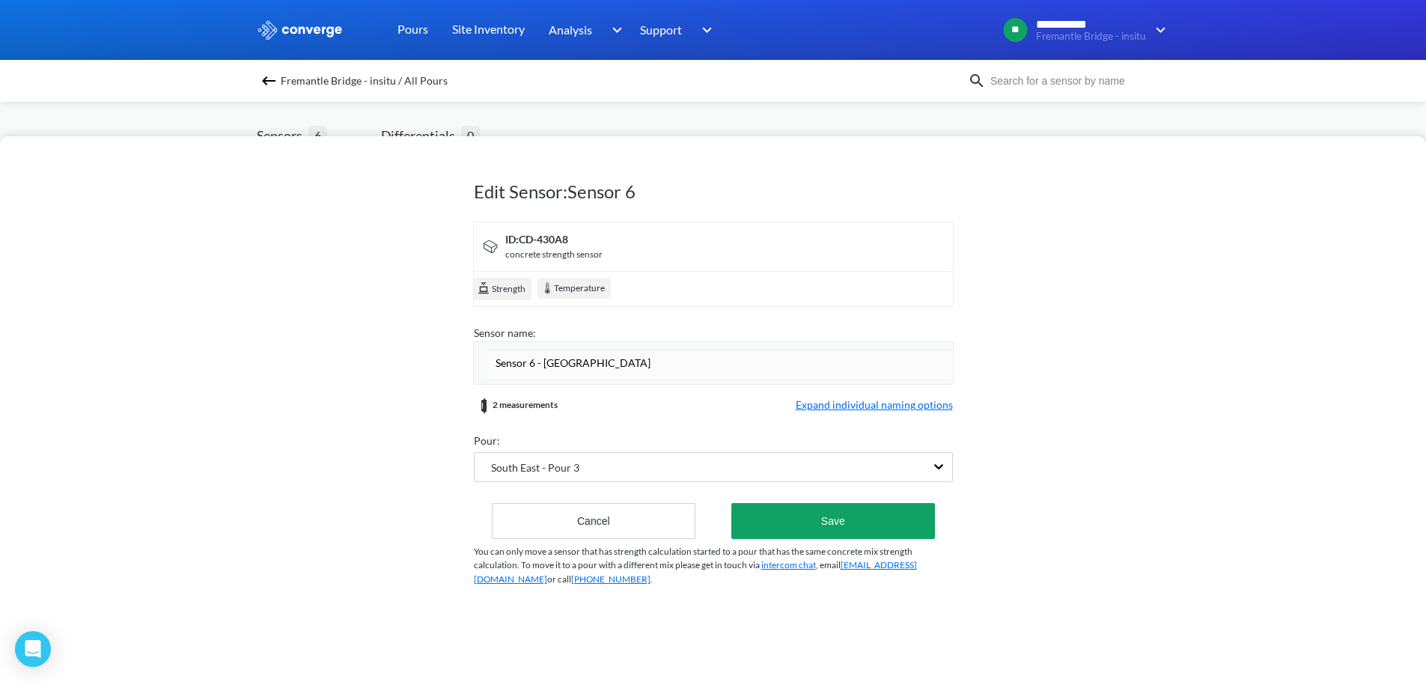
type input "Sensor 6 - Central Top Cover"
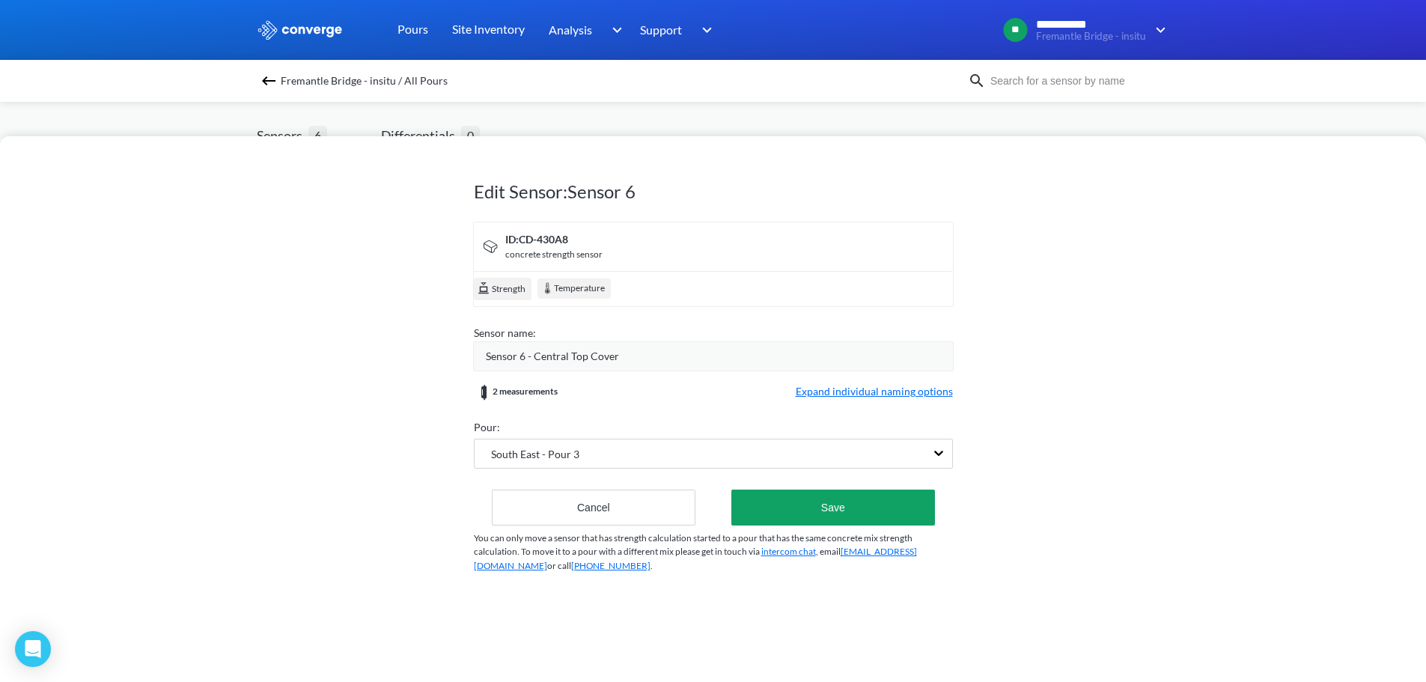
click at [1035, 429] on div "Edit Sensor: Sensor 6 ID: CD-430A8 concrete strength sensor Strength Temperatur…" at bounding box center [713, 409] width 1426 height 546
click at [837, 390] on span "Expand individual naming options" at bounding box center [874, 392] width 157 height 18
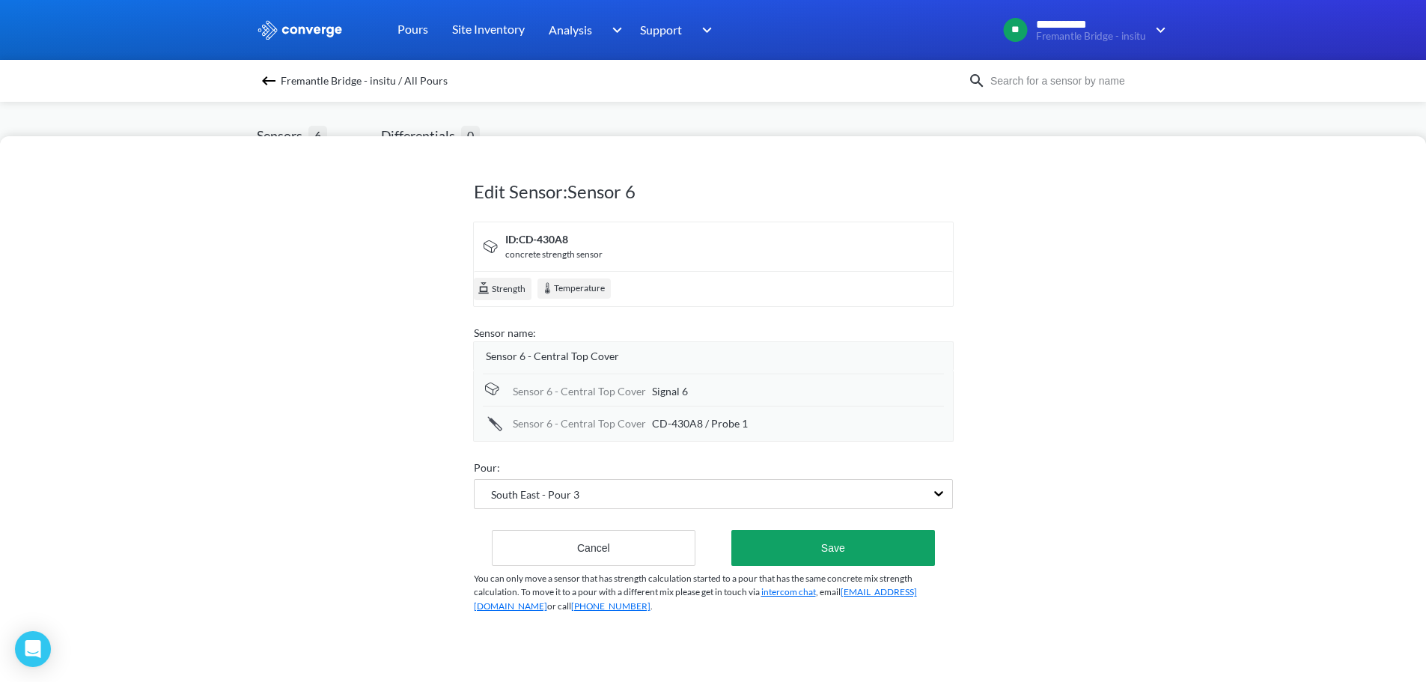
click at [670, 421] on span "CD-430A8 / Probe 1" at bounding box center [700, 423] width 96 height 16
click at [670, 421] on input "CD-430A8 / Probe 1" at bounding box center [798, 424] width 292 height 30
type input "Central Top Cover"
click at [654, 363] on div "Sensor 6 - Central Top Cover" at bounding box center [719, 356] width 467 height 16
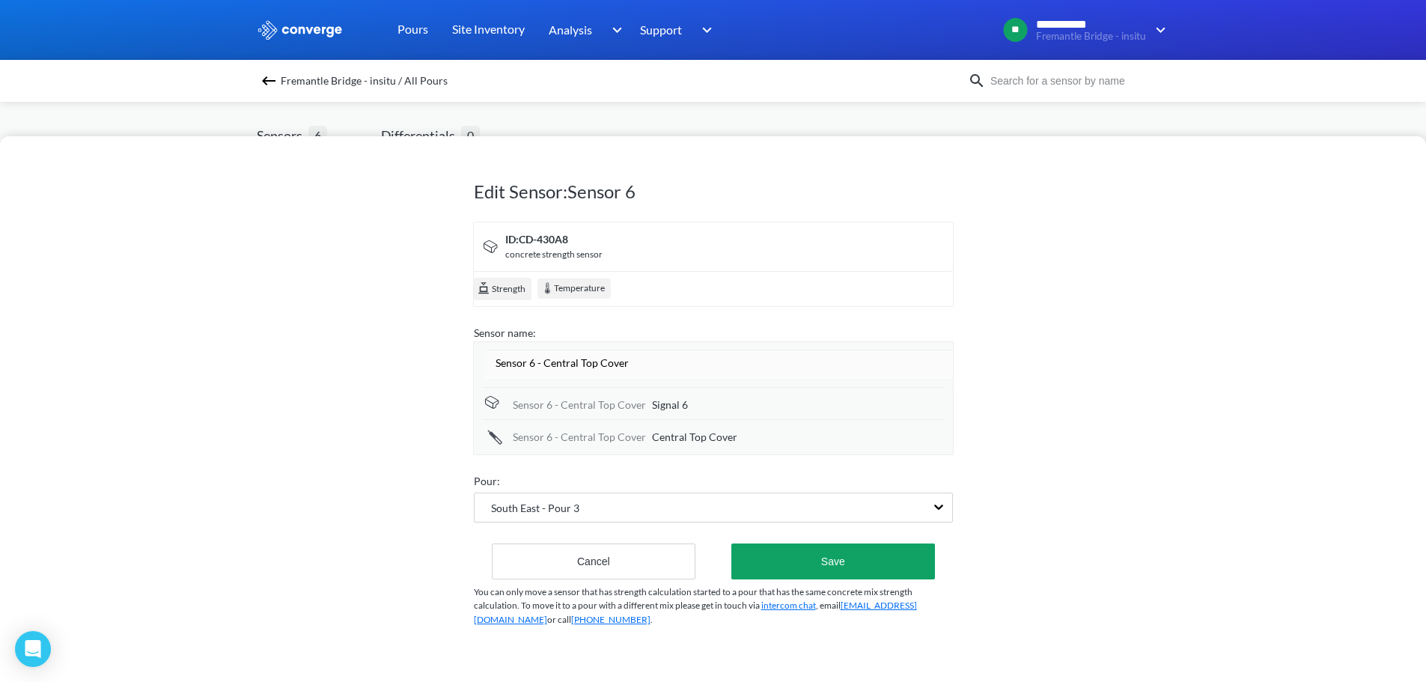
drag, startPoint x: 660, startPoint y: 362, endPoint x: 538, endPoint y: 369, distance: 122.3
click at [538, 369] on input "Sensor 6 - Central Top Cover" at bounding box center [719, 363] width 467 height 30
type input "Sensor 6"
click at [661, 406] on div "Sensor 6 - Central Top Cover Signal 6 Sensor 6 - Central Top Cover Central Top …" at bounding box center [713, 419] width 461 height 64
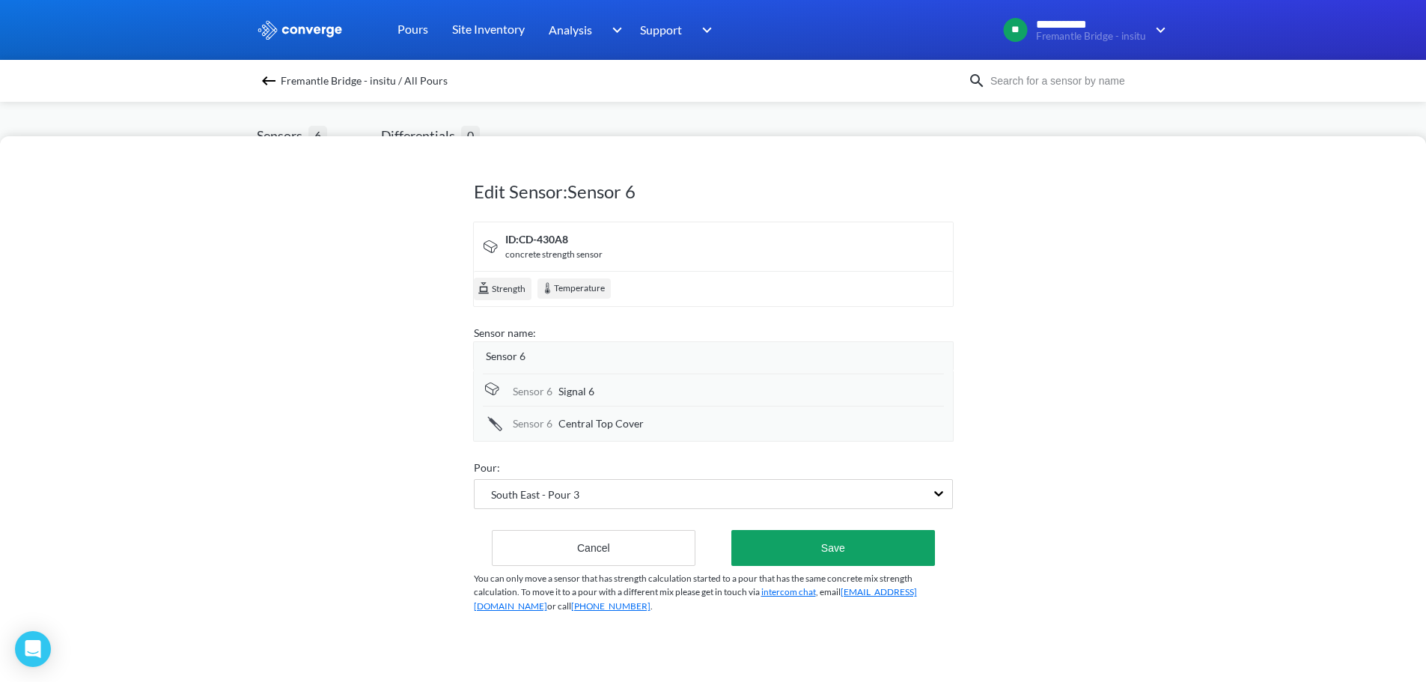
click at [661, 406] on div "Sensor 6 Central Top Cover" at bounding box center [713, 422] width 461 height 32
click at [581, 387] on span "Signal 6" at bounding box center [576, 391] width 36 height 16
click at [581, 387] on input "Signal 6" at bounding box center [751, 392] width 386 height 30
type input "Ambient"
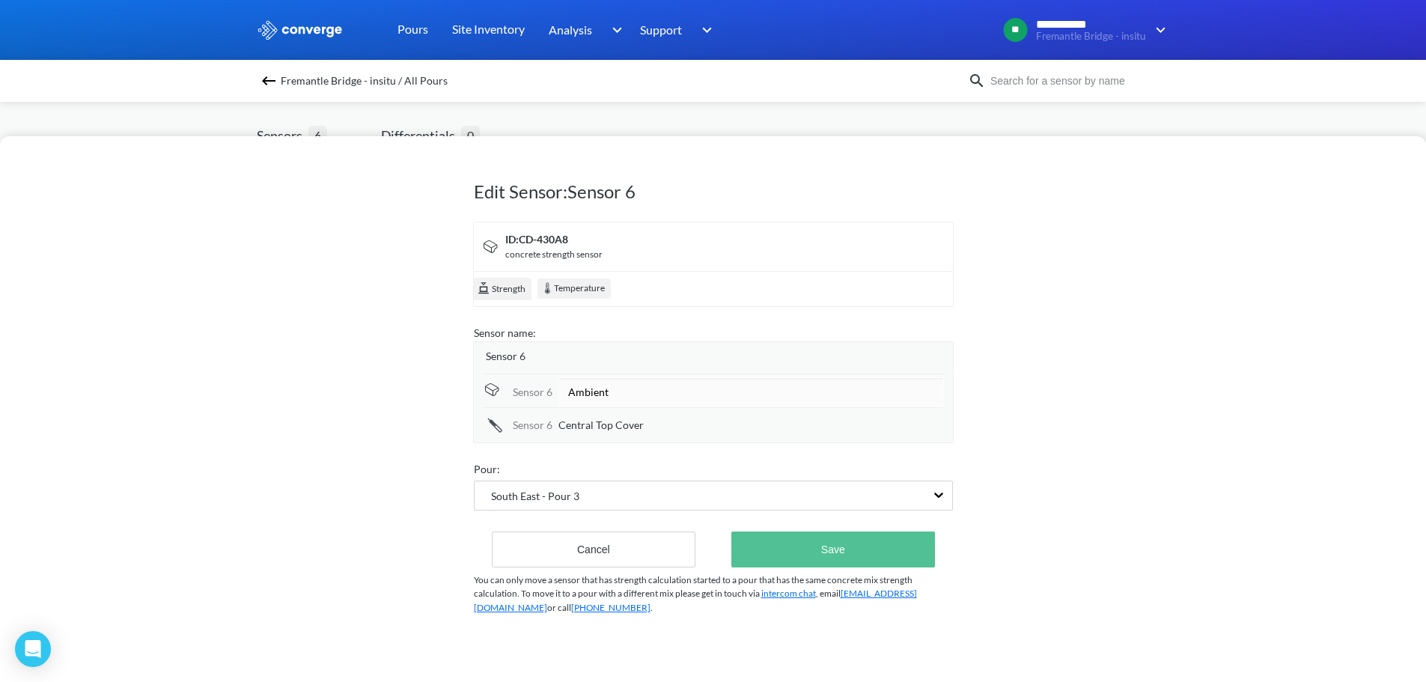
click at [789, 532] on button "Save" at bounding box center [832, 550] width 203 height 36
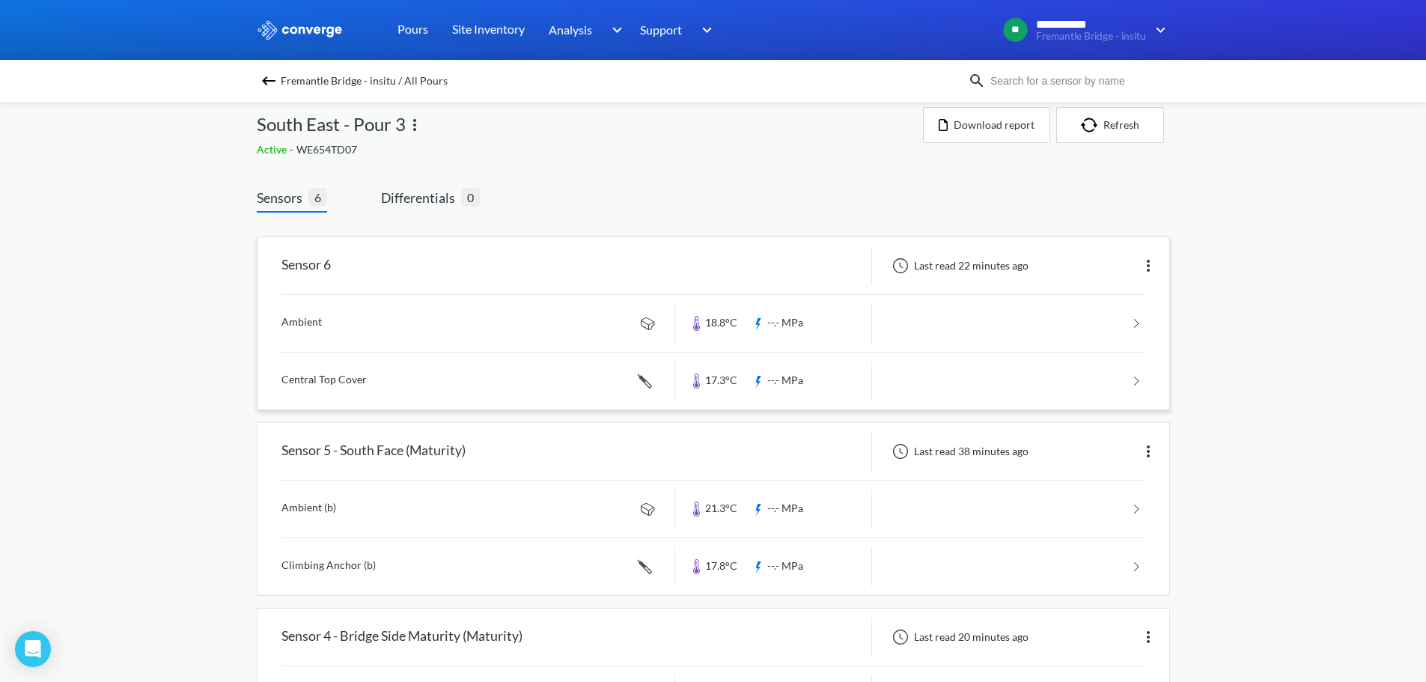
scroll to position [0, 0]
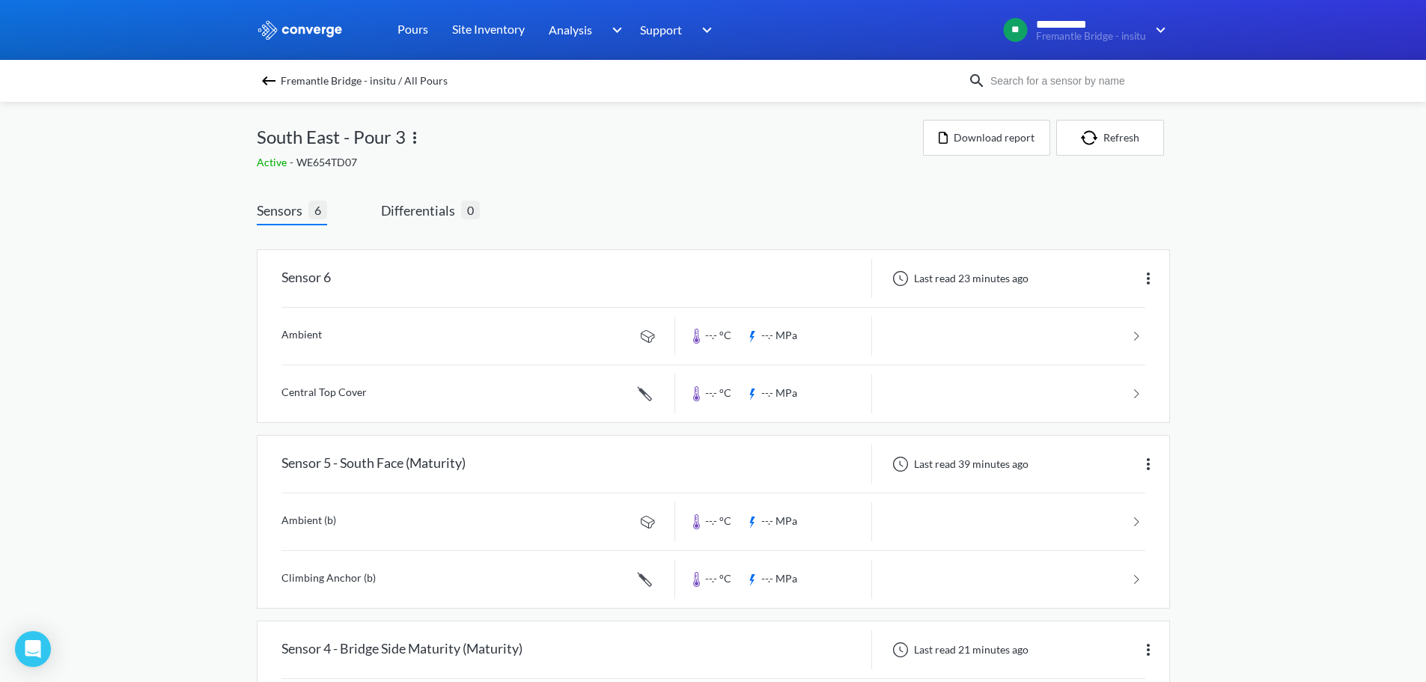
click at [187, 356] on div "**********" at bounding box center [713, 690] width 1426 height 1381
click at [411, 219] on span "Differentials" at bounding box center [421, 210] width 80 height 21
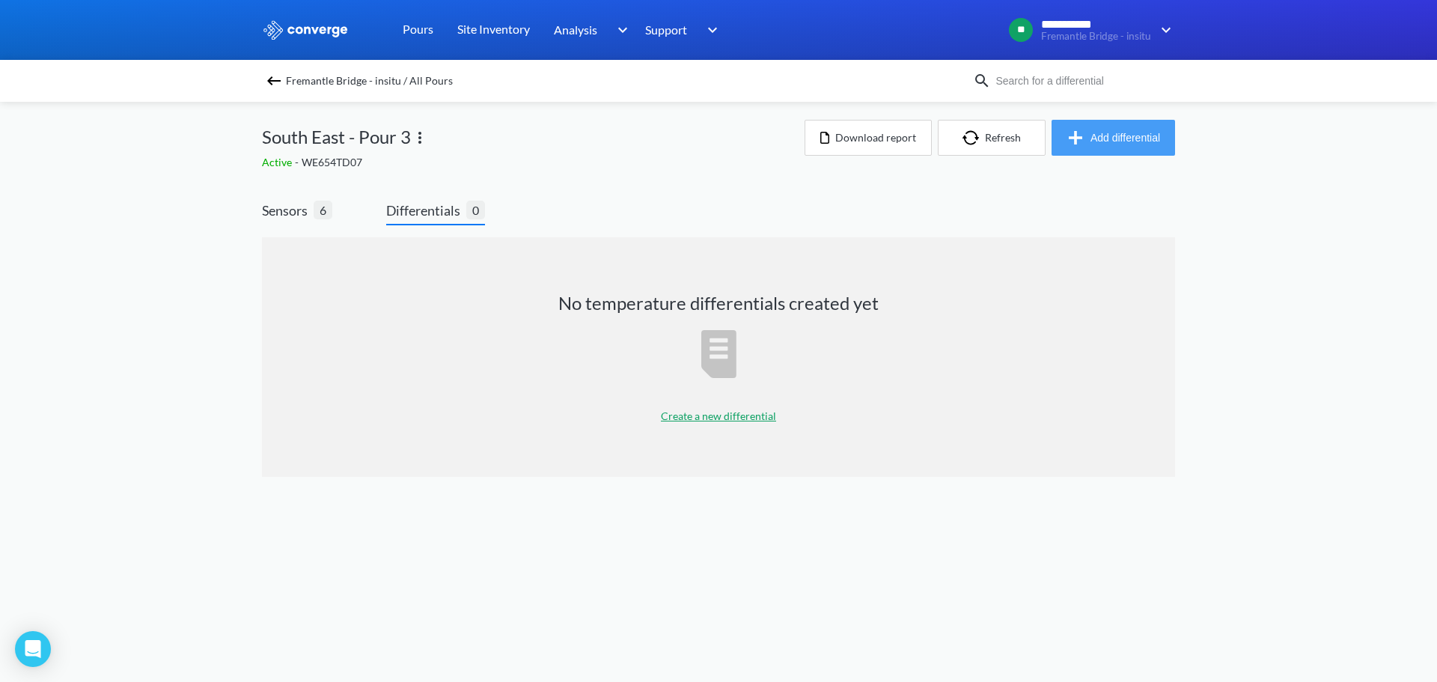
click at [1096, 147] on button "Add differential" at bounding box center [1114, 138] width 124 height 36
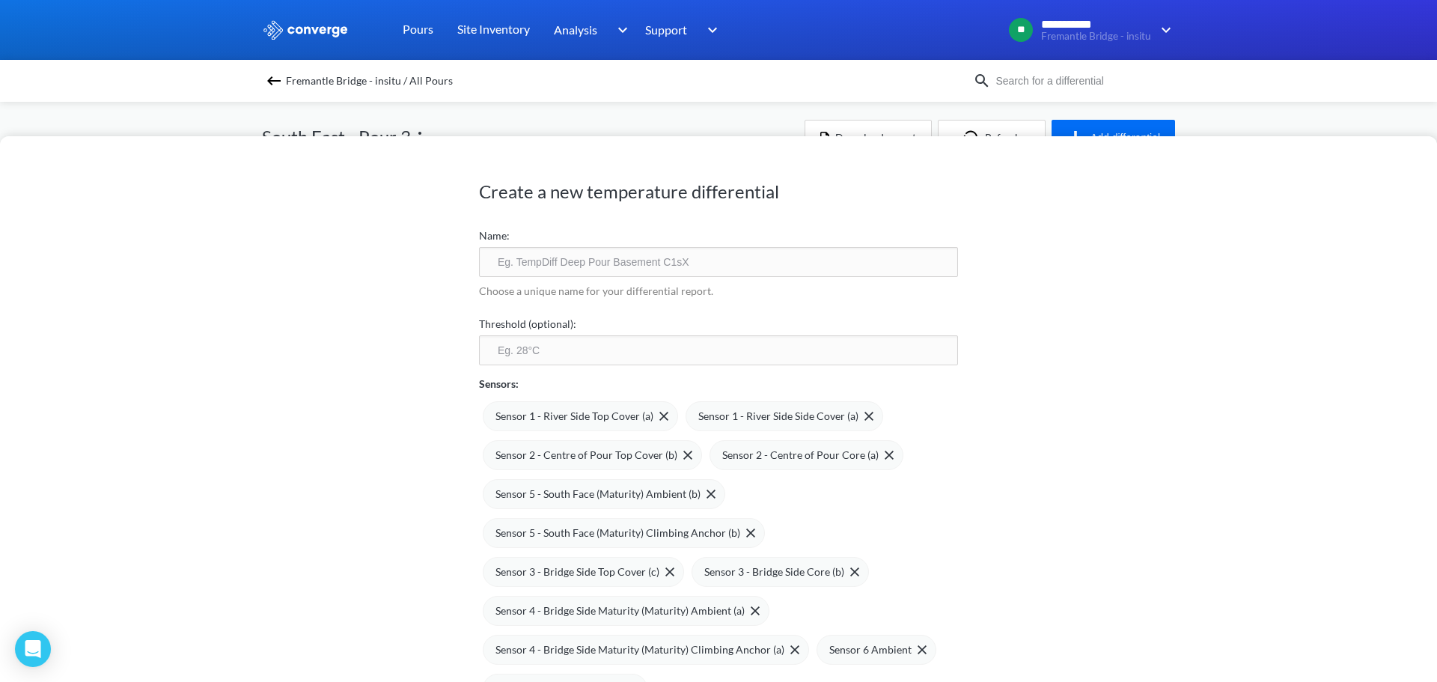
click at [605, 257] on input "text" at bounding box center [718, 262] width 479 height 30
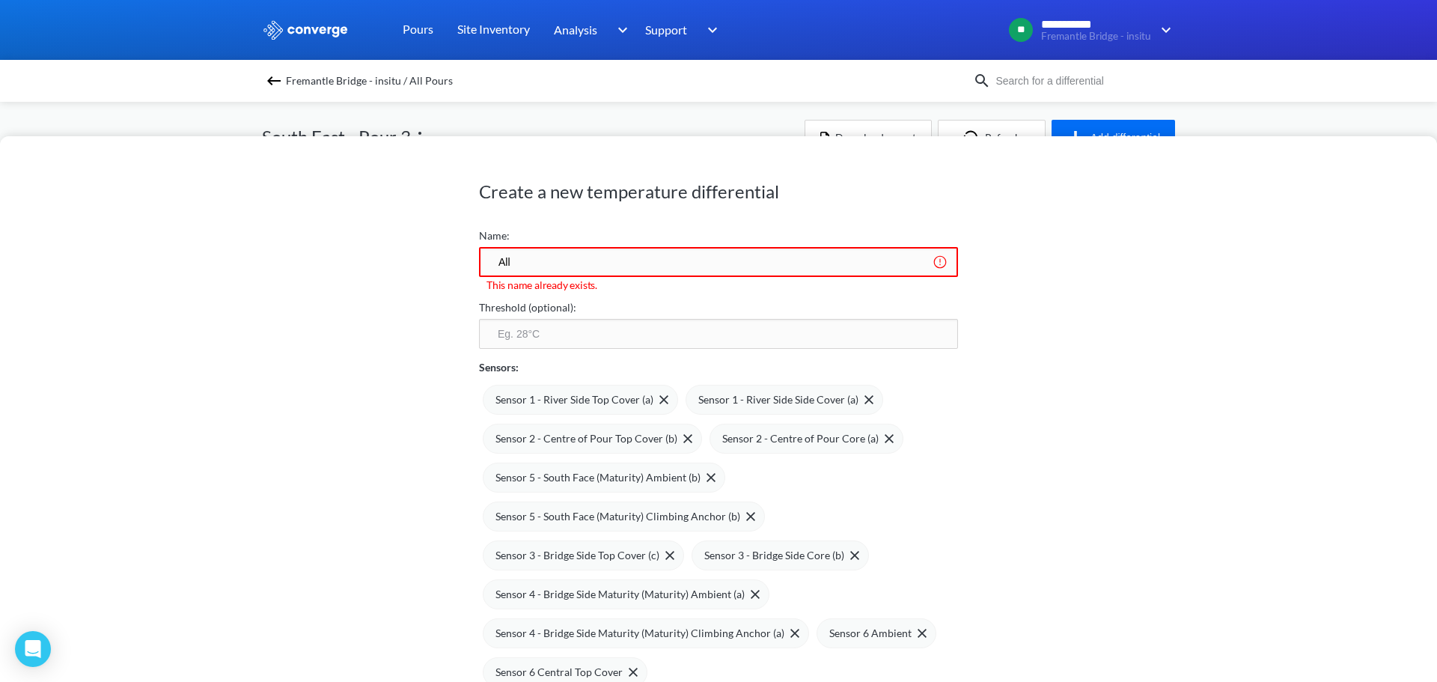
type input "All"
click at [307, 358] on div "Create a new temperature differential Name: All This name already exists. Thres…" at bounding box center [718, 409] width 1437 height 546
click at [580, 261] on input "All" at bounding box center [718, 262] width 479 height 30
drag, startPoint x: 183, startPoint y: 377, endPoint x: 326, endPoint y: 373, distance: 143.0
click at [183, 377] on div "Create a new temperature differential Name: All This name already exists. Thres…" at bounding box center [718, 409] width 1437 height 546
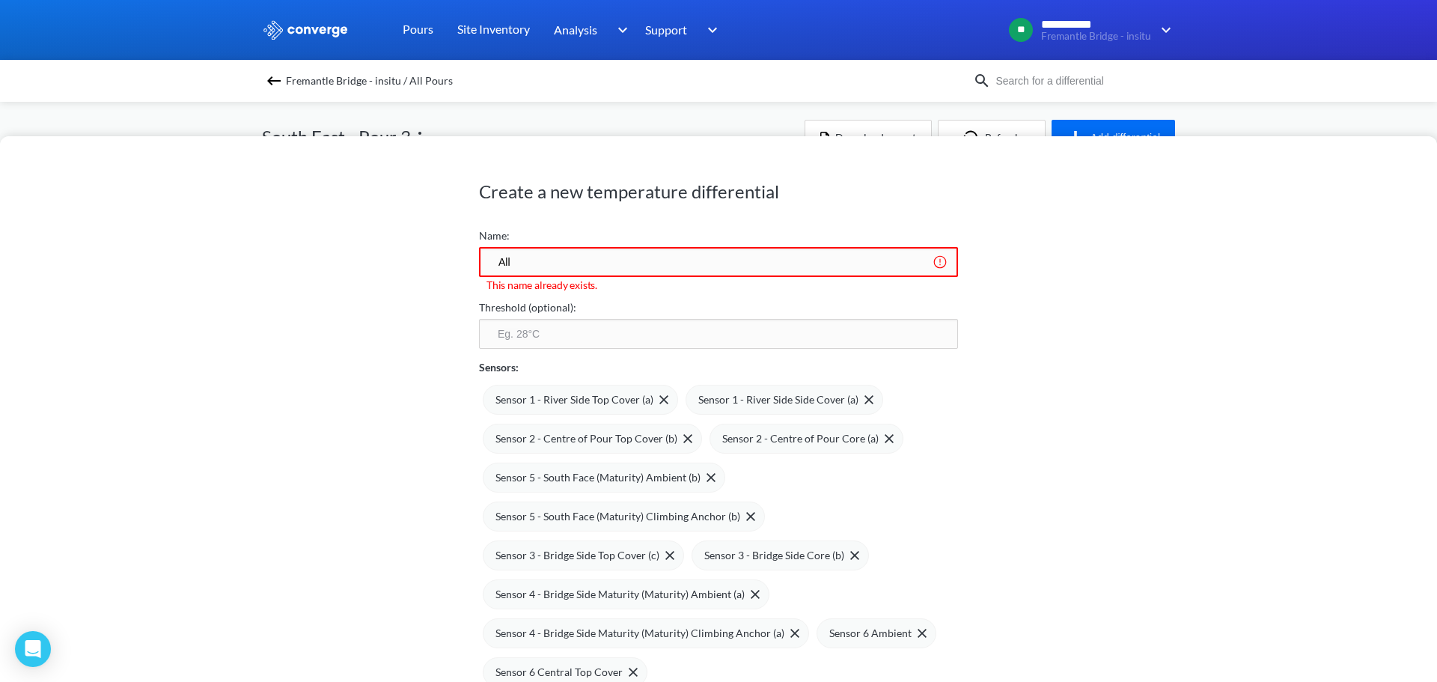
click at [691, 346] on input "number" at bounding box center [718, 334] width 479 height 30
type input "20"
click at [287, 357] on div "Create a new temperature differential Name: All This name already exists. Thres…" at bounding box center [718, 409] width 1437 height 546
click at [660, 403] on img at bounding box center [664, 399] width 9 height 9
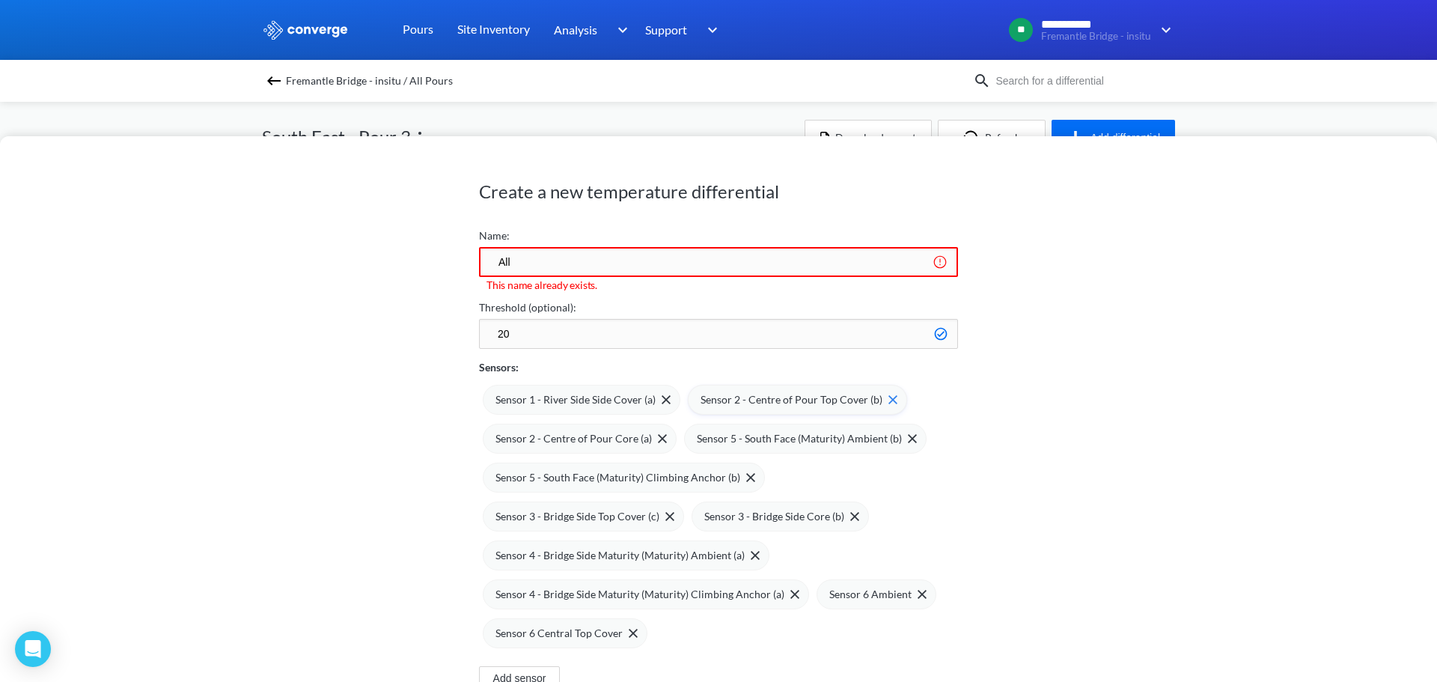
click at [884, 404] on div "Sensor 2 - Centre of Pour Top Cover (b)" at bounding box center [799, 400] width 197 height 16
click at [708, 433] on div "Sensor 5 - South Face (Maturity) Ambient (b)" at bounding box center [604, 439] width 243 height 30
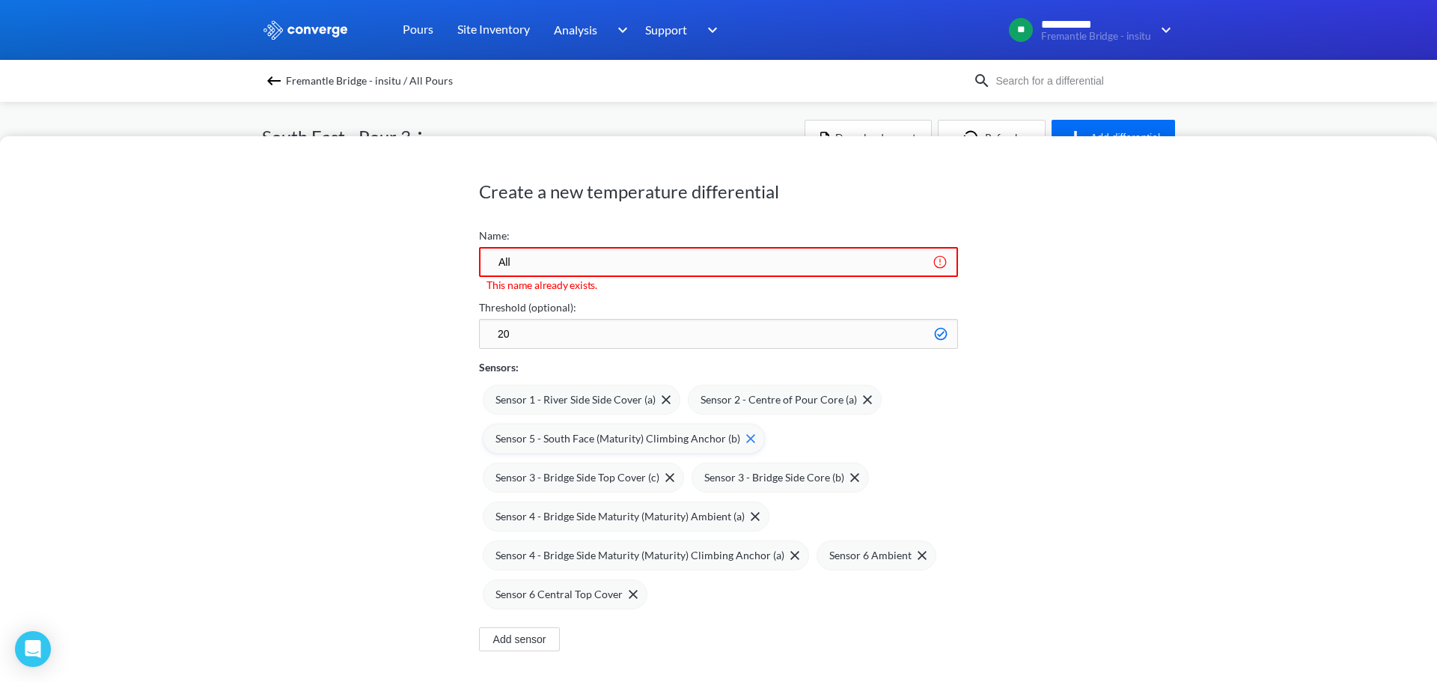
click at [746, 437] on img at bounding box center [750, 438] width 9 height 9
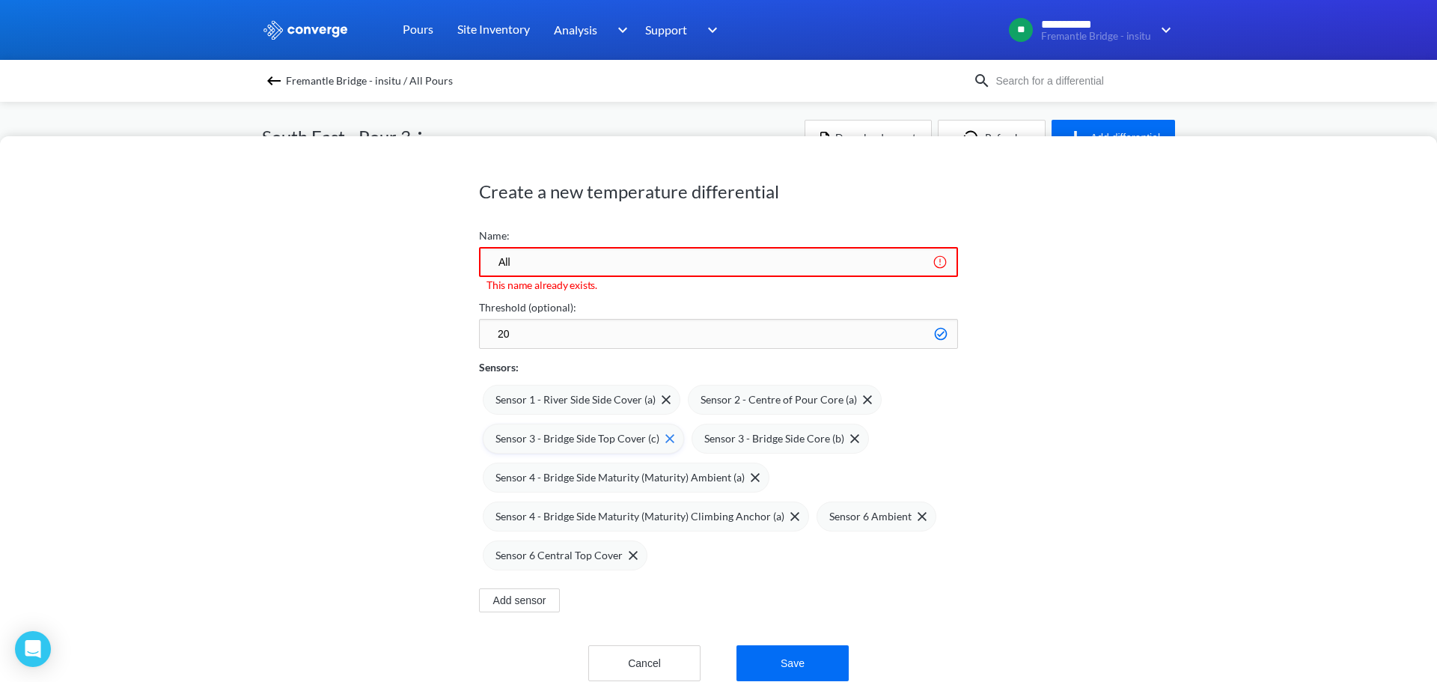
click at [666, 438] on img at bounding box center [670, 438] width 9 height 9
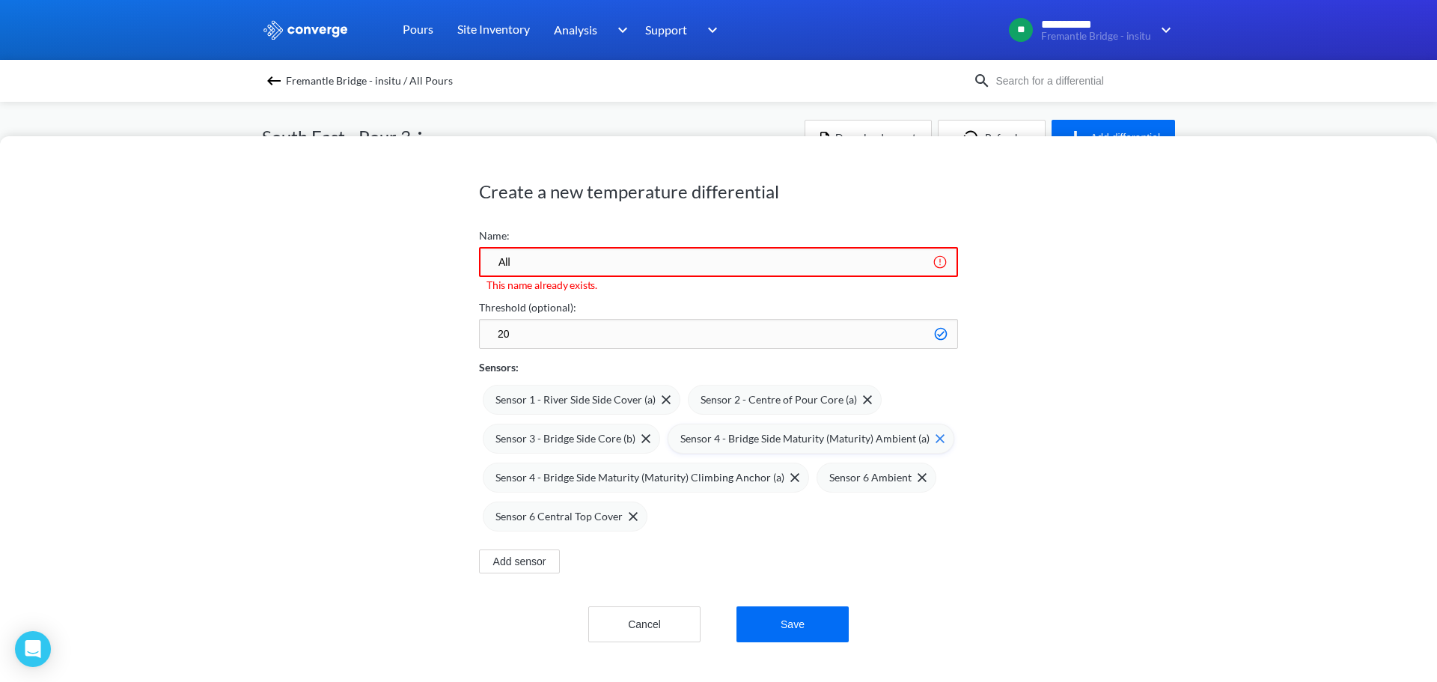
click at [936, 439] on img at bounding box center [940, 438] width 9 height 9
click at [791, 476] on img at bounding box center [795, 477] width 9 height 9
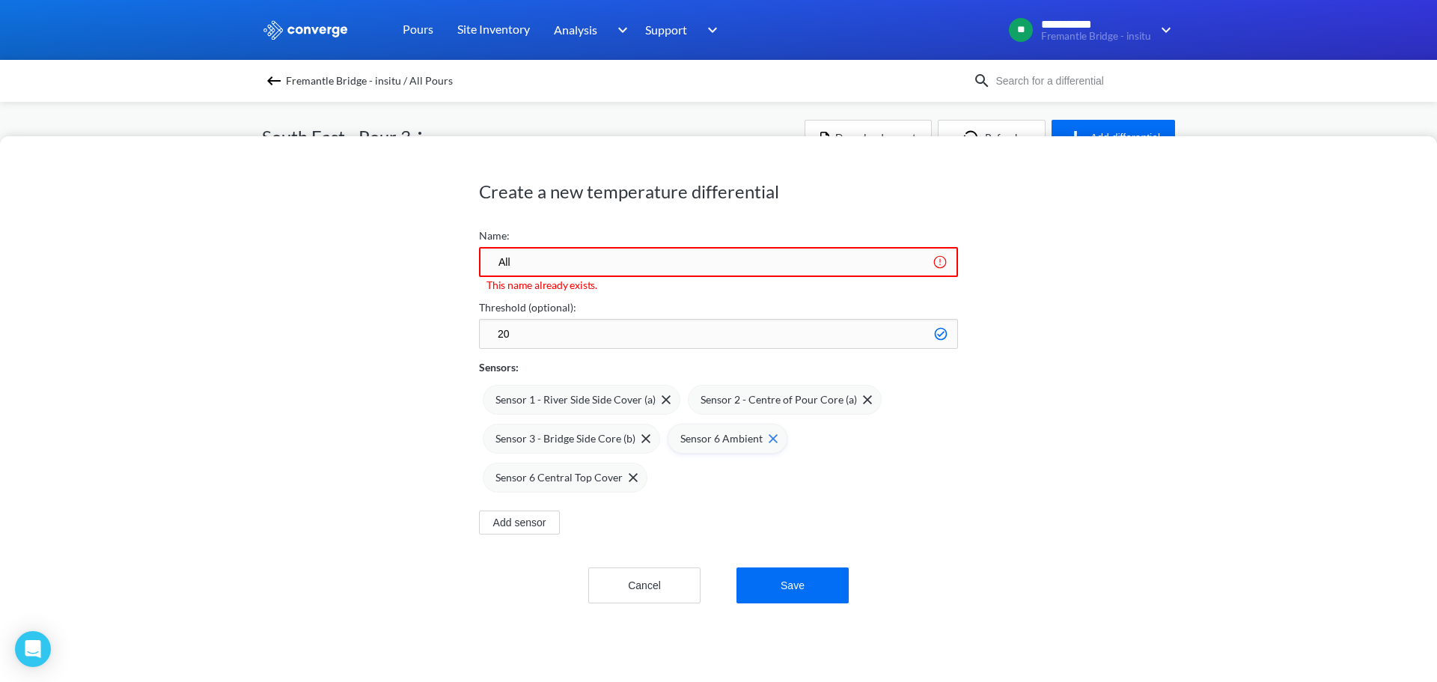
click at [763, 437] on span at bounding box center [770, 438] width 15 height 9
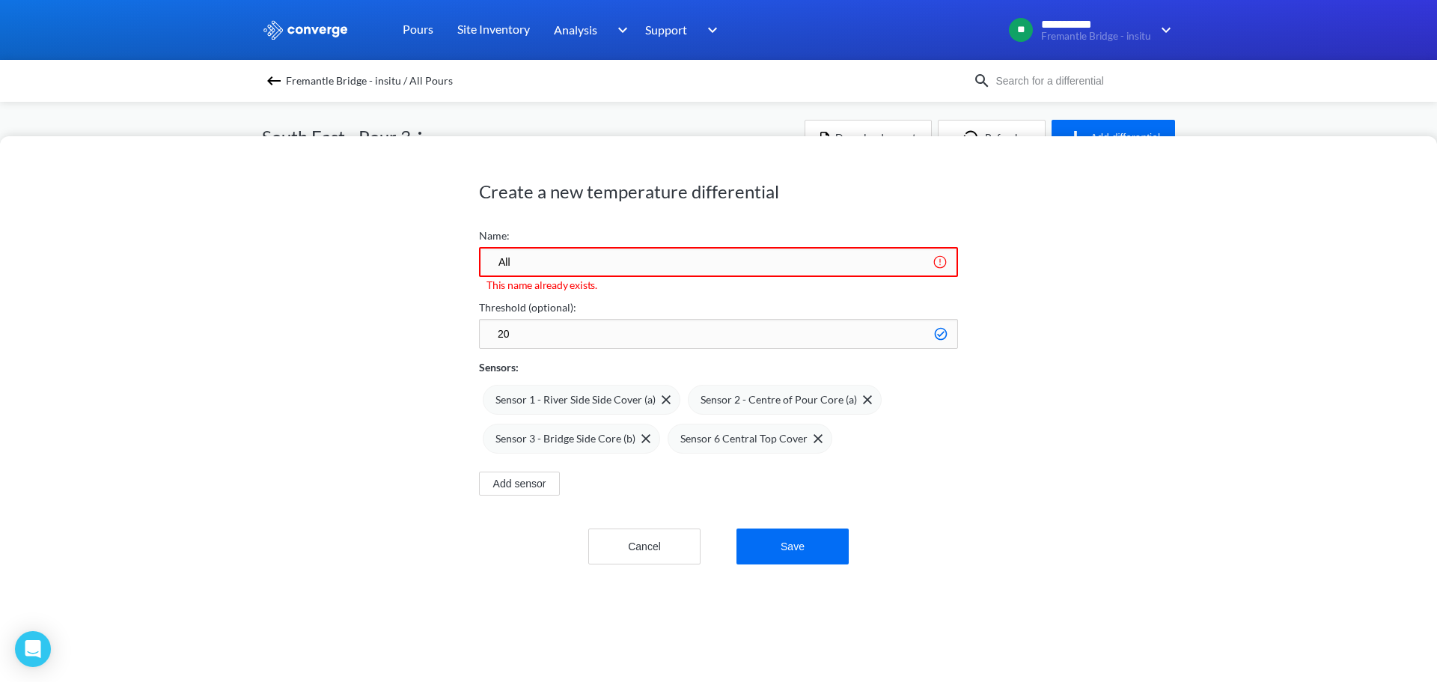
click at [703, 499] on div "Cancel Save" at bounding box center [718, 530] width 479 height 69
click at [782, 543] on button "Save" at bounding box center [793, 547] width 112 height 36
click at [630, 272] on input "All" at bounding box center [718, 262] width 479 height 30
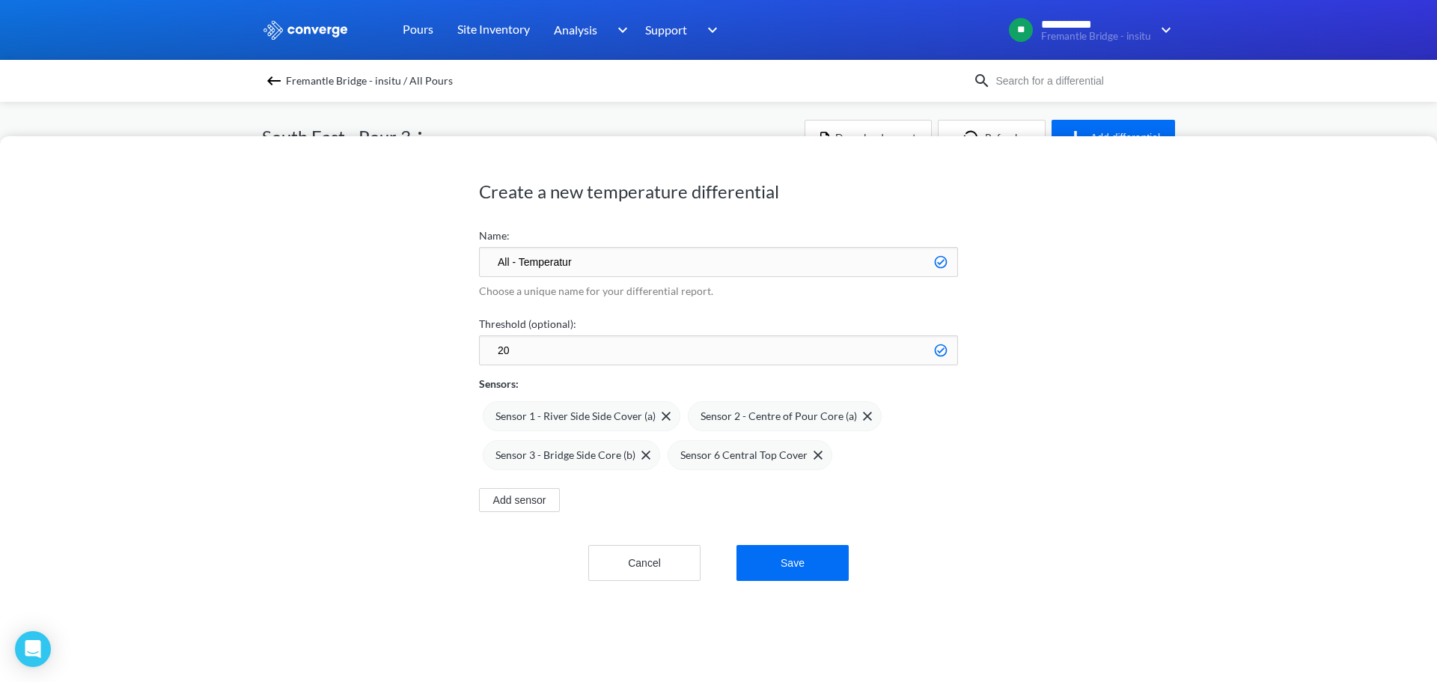
type input "All - Temperature"
click button "Save" at bounding box center [793, 563] width 112 height 36
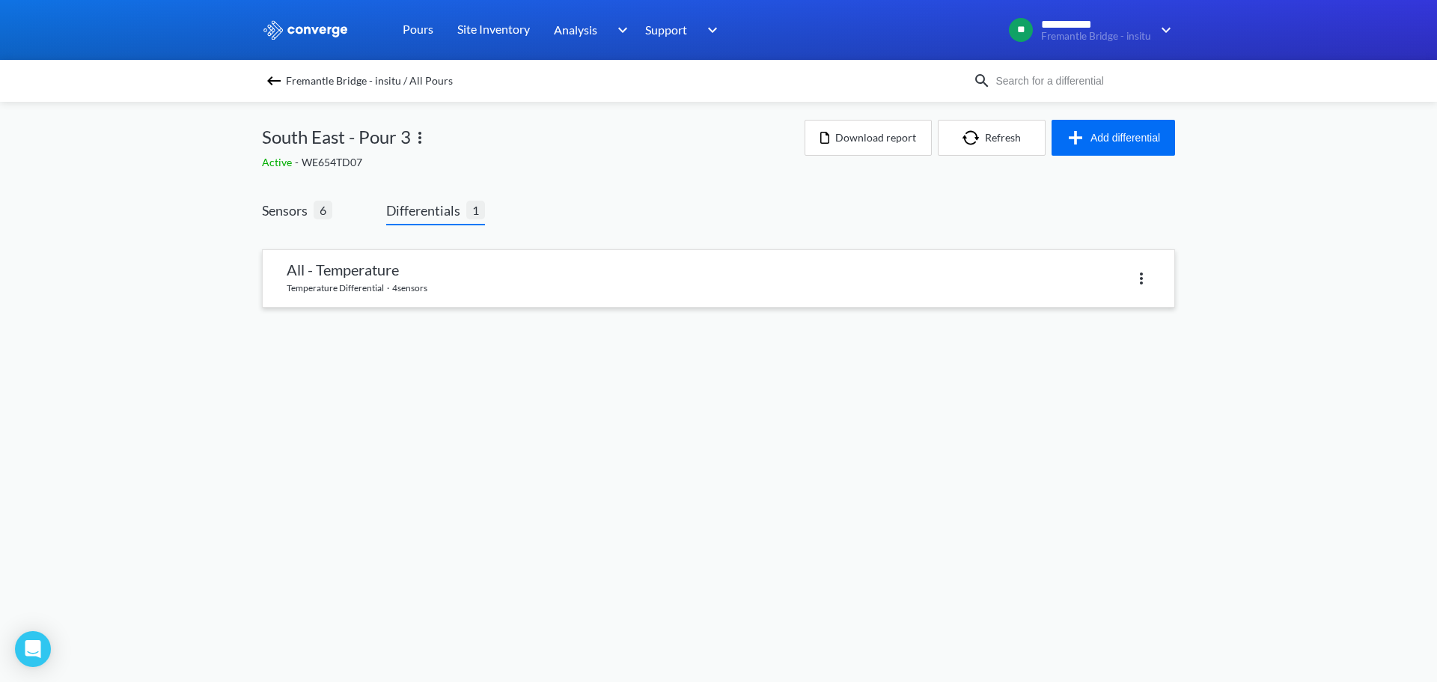
click at [1148, 272] on img at bounding box center [1142, 278] width 18 height 18
click at [706, 275] on link at bounding box center [719, 278] width 912 height 57
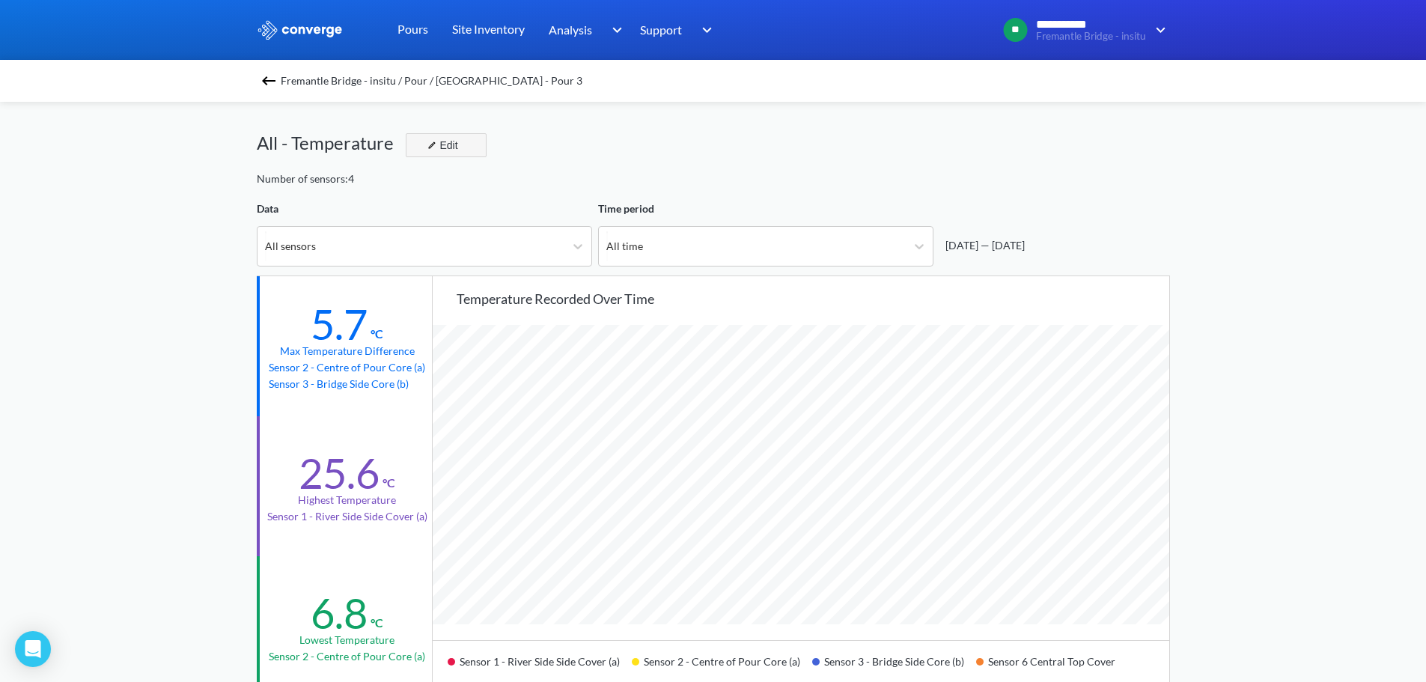
click at [463, 154] on button "Edit" at bounding box center [446, 145] width 81 height 24
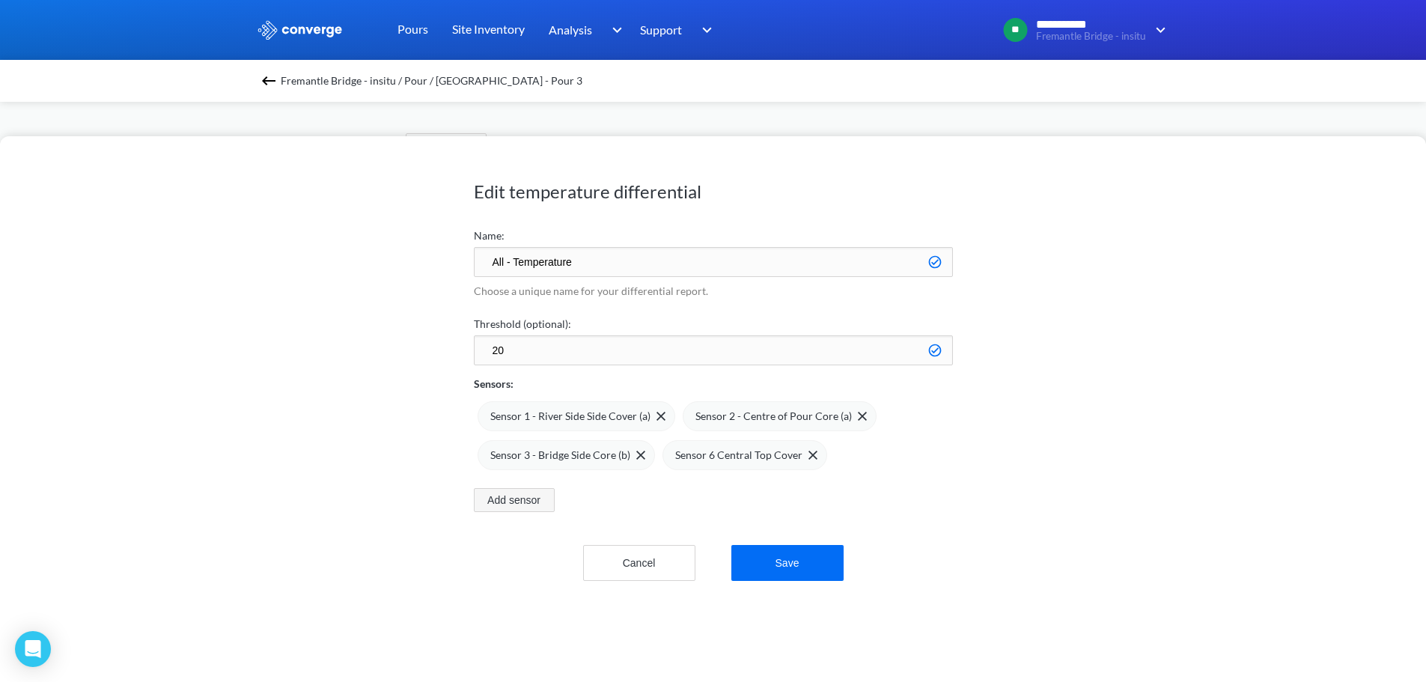
click at [514, 504] on button "Add sensor" at bounding box center [514, 500] width 81 height 24
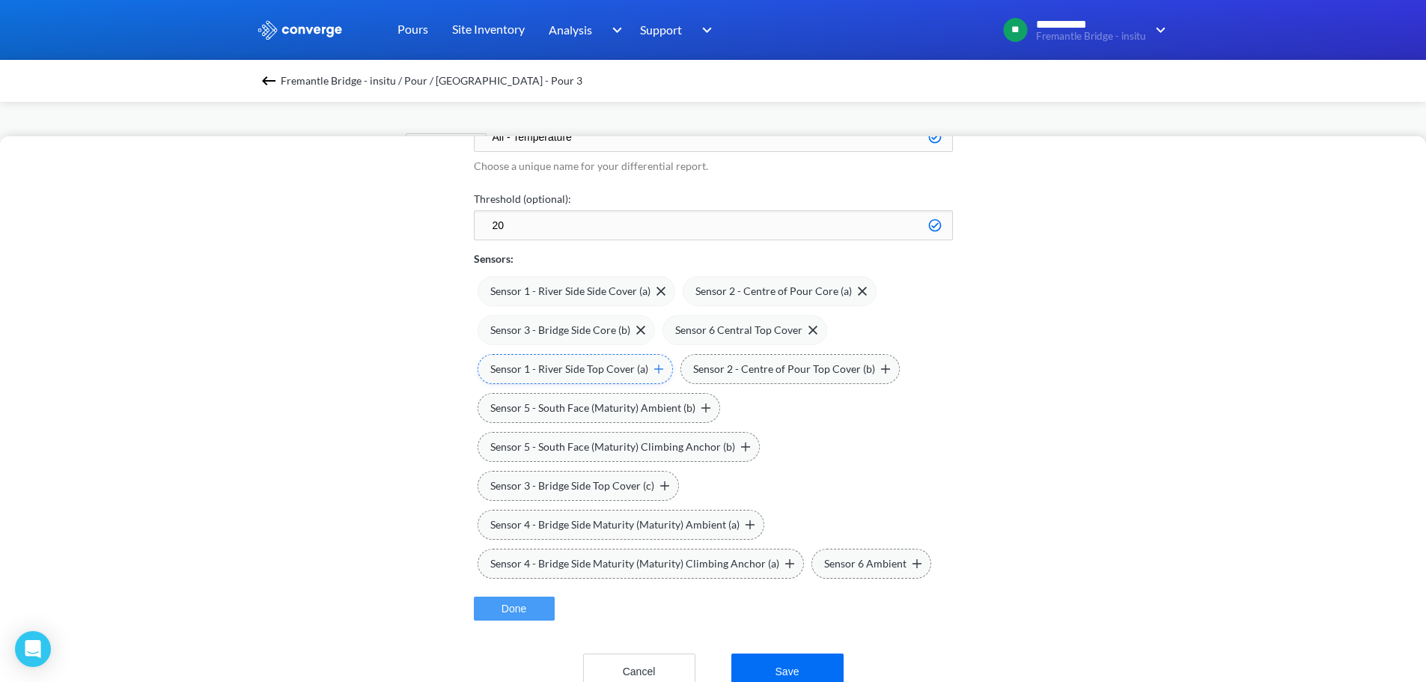
scroll to position [127, 0]
click at [653, 666] on button "Cancel" at bounding box center [639, 670] width 112 height 36
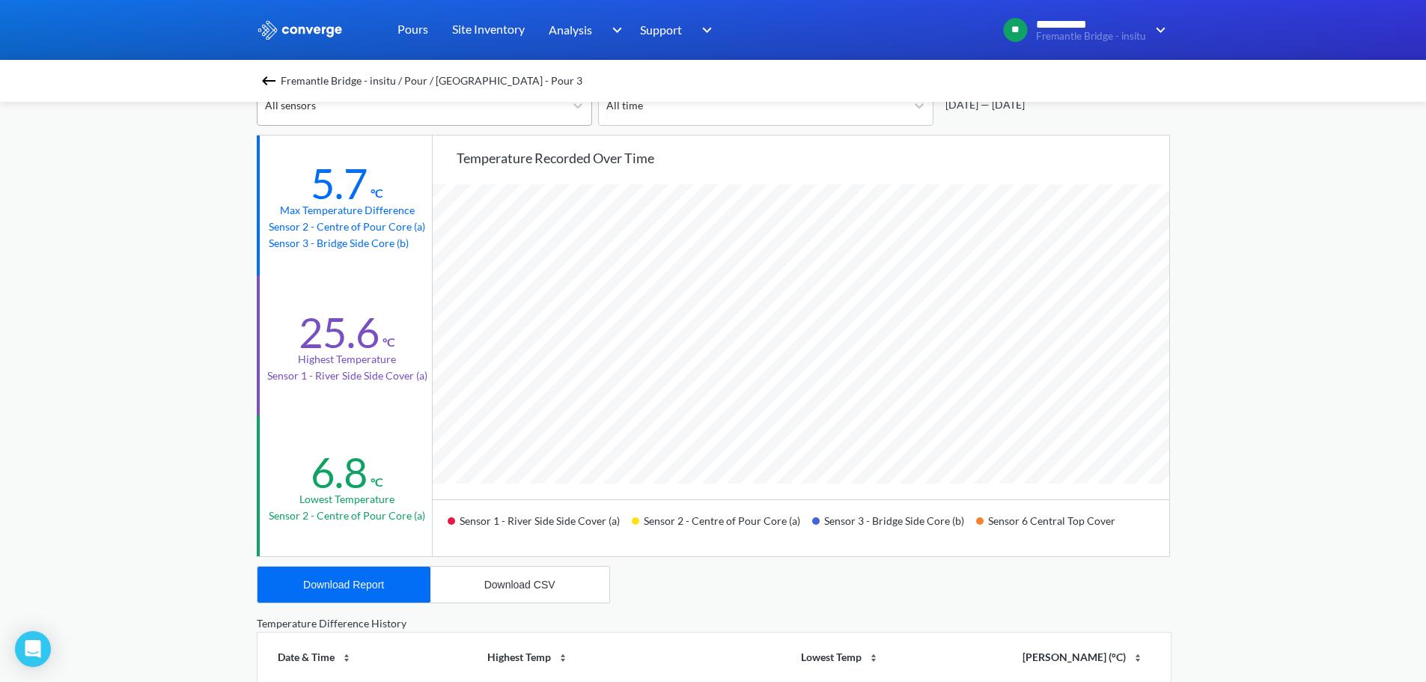
scroll to position [0, 0]
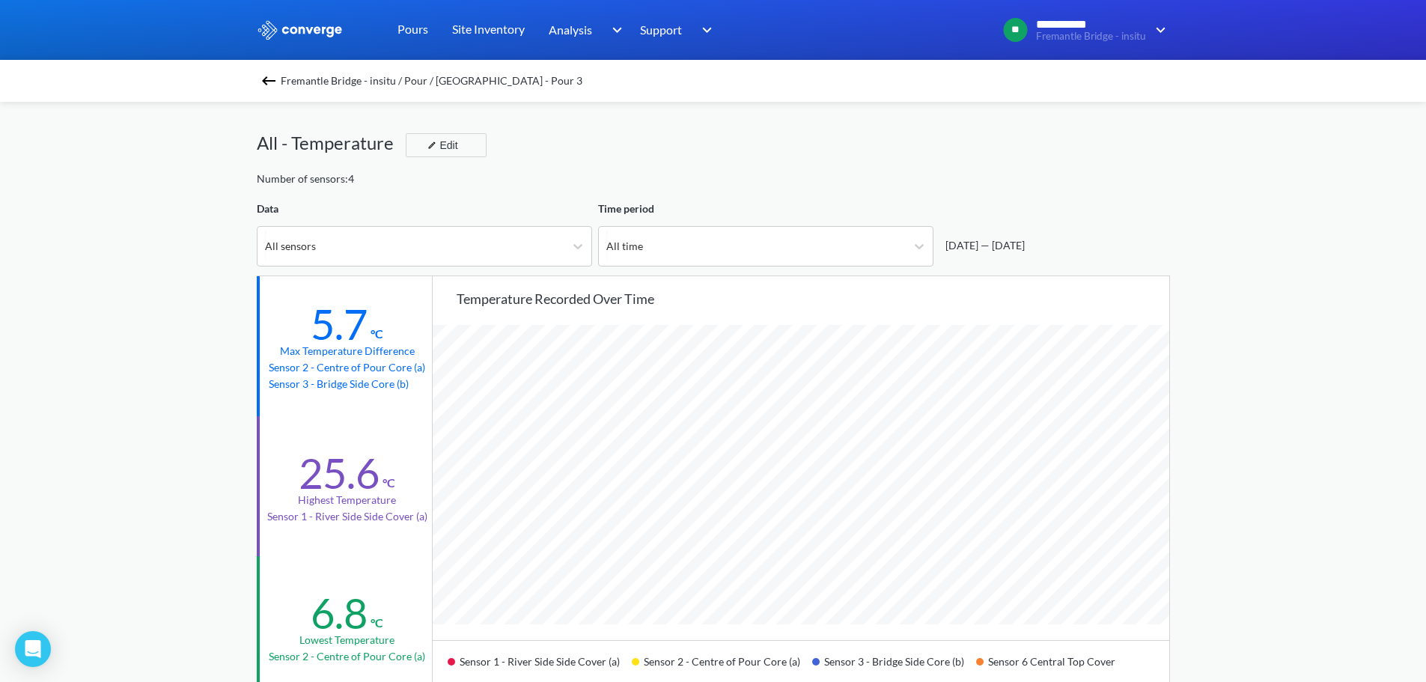
click at [329, 87] on span "Fremantle Bridge - insitu / Pour / [GEOGRAPHIC_DATA] - Pour 3" at bounding box center [432, 80] width 302 height 21
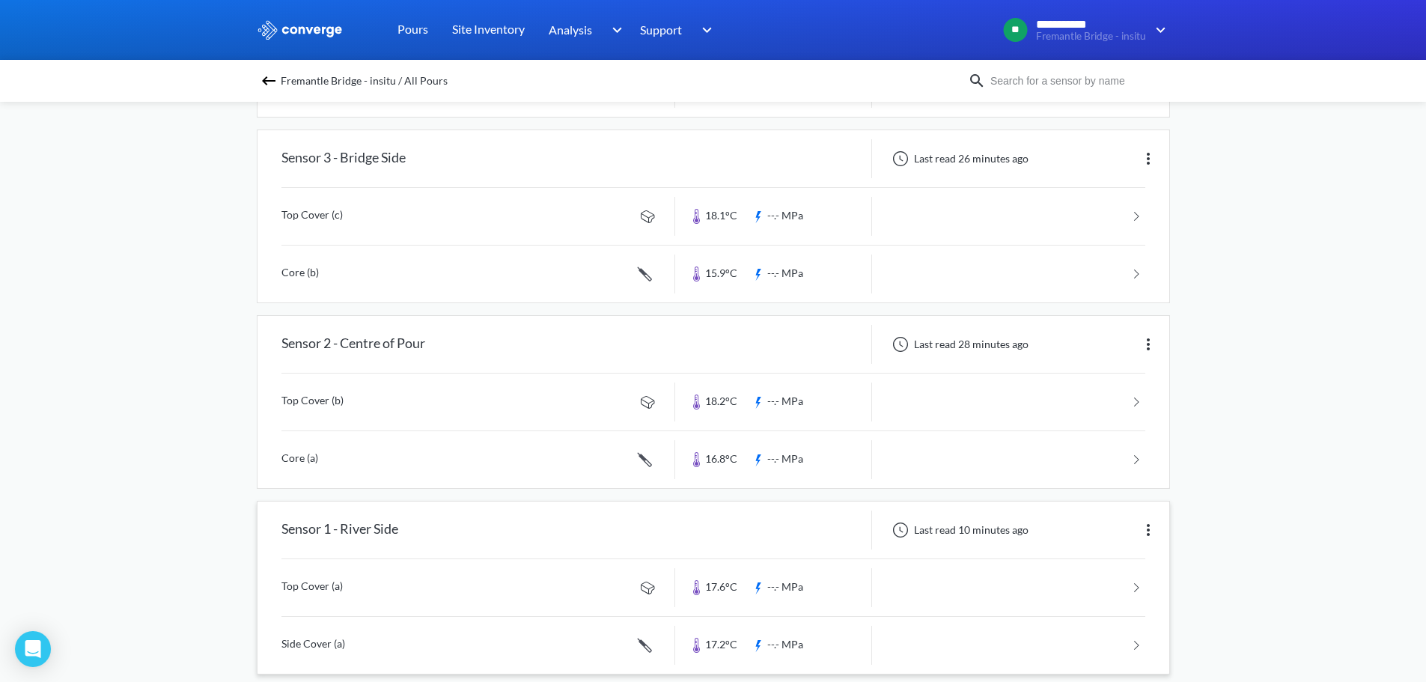
scroll to position [699, 0]
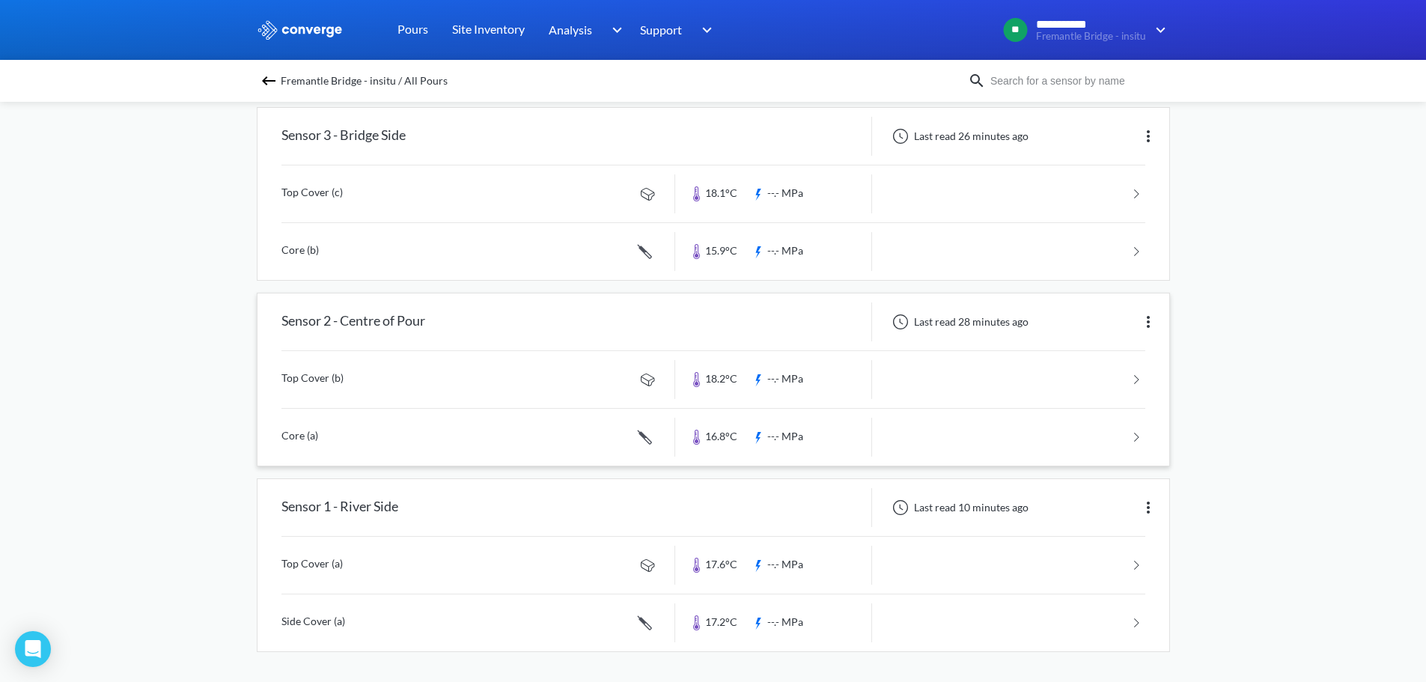
click at [1148, 314] on img at bounding box center [1148, 322] width 18 height 18
click at [1088, 313] on div "Edit" at bounding box center [1110, 322] width 96 height 28
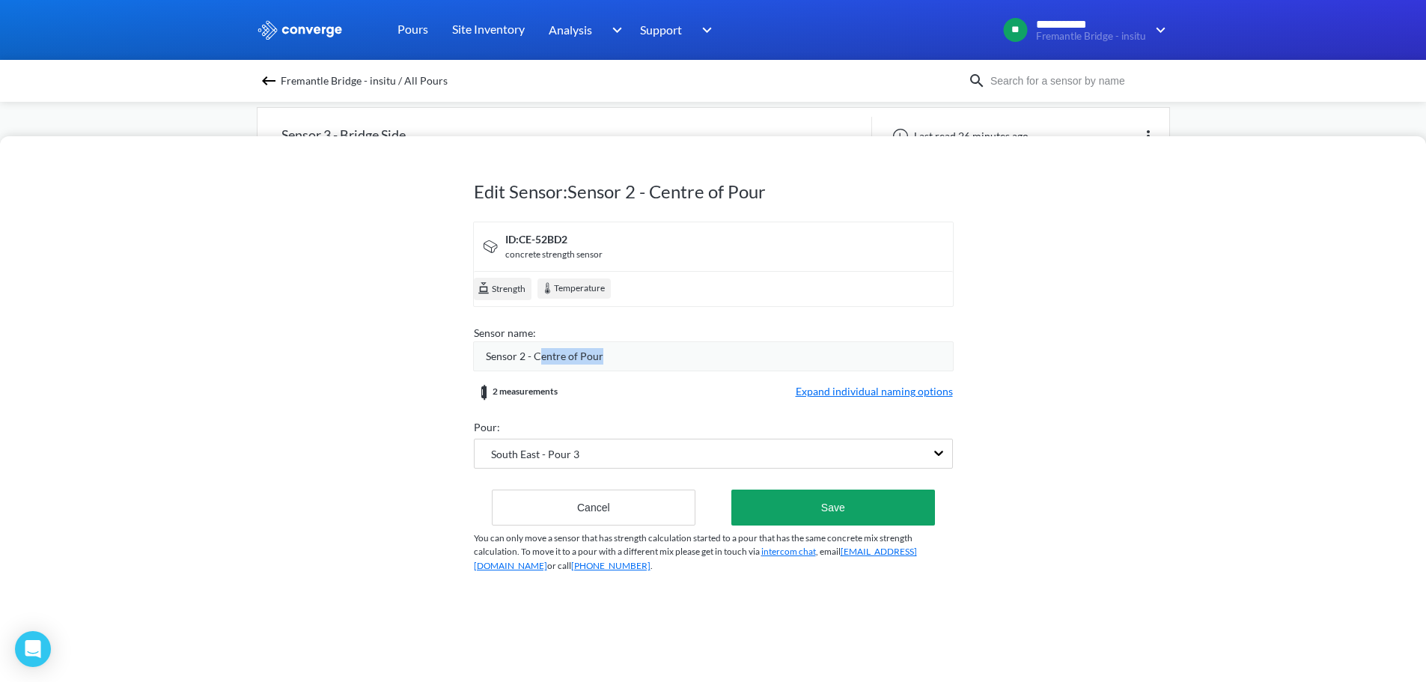
drag, startPoint x: 541, startPoint y: 356, endPoint x: 630, endPoint y: 356, distance: 88.3
click at [630, 356] on div "Sensor 2 - Centre of Pour" at bounding box center [719, 356] width 467 height 16
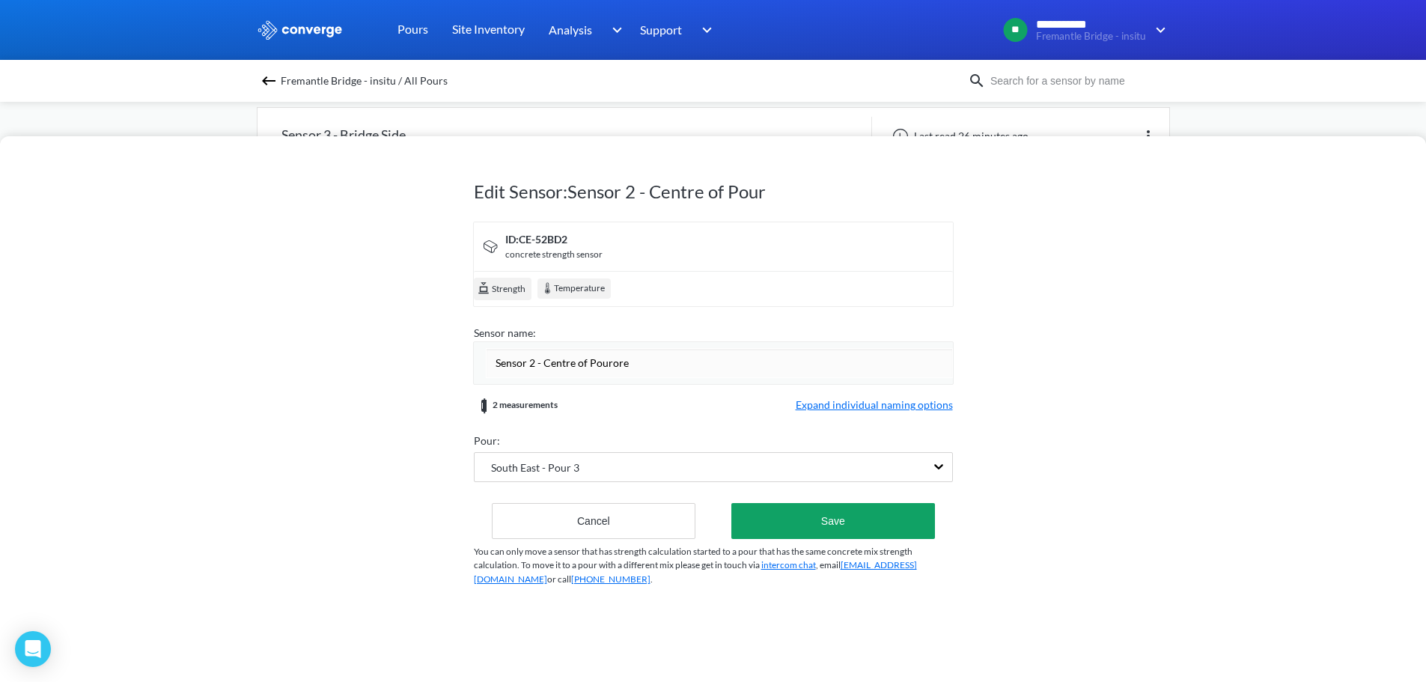
drag, startPoint x: 631, startPoint y: 363, endPoint x: 535, endPoint y: 368, distance: 96.0
click at [535, 368] on input "Sensor 2 - Centre of Pourore" at bounding box center [719, 363] width 467 height 30
type input "Sensor 2"
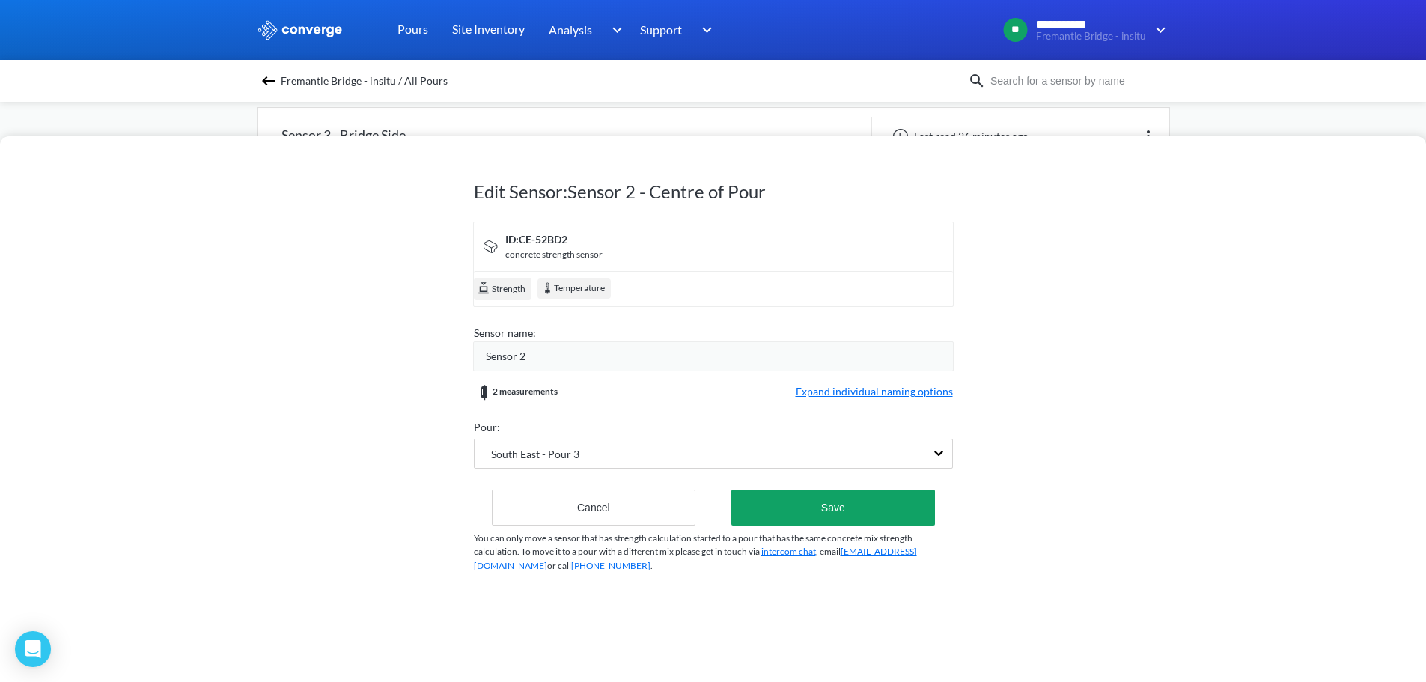
click at [832, 404] on form "ID: CE-52BD2 concrete strength sensor Strength Temperature Sensor name: Sensor …" at bounding box center [713, 374] width 479 height 304
click at [780, 415] on form "ID: CE-52BD2 concrete strength sensor Strength Temperature Sensor name: Sensor …" at bounding box center [713, 374] width 479 height 304
click at [850, 392] on span "Expand individual naming options" at bounding box center [874, 392] width 157 height 18
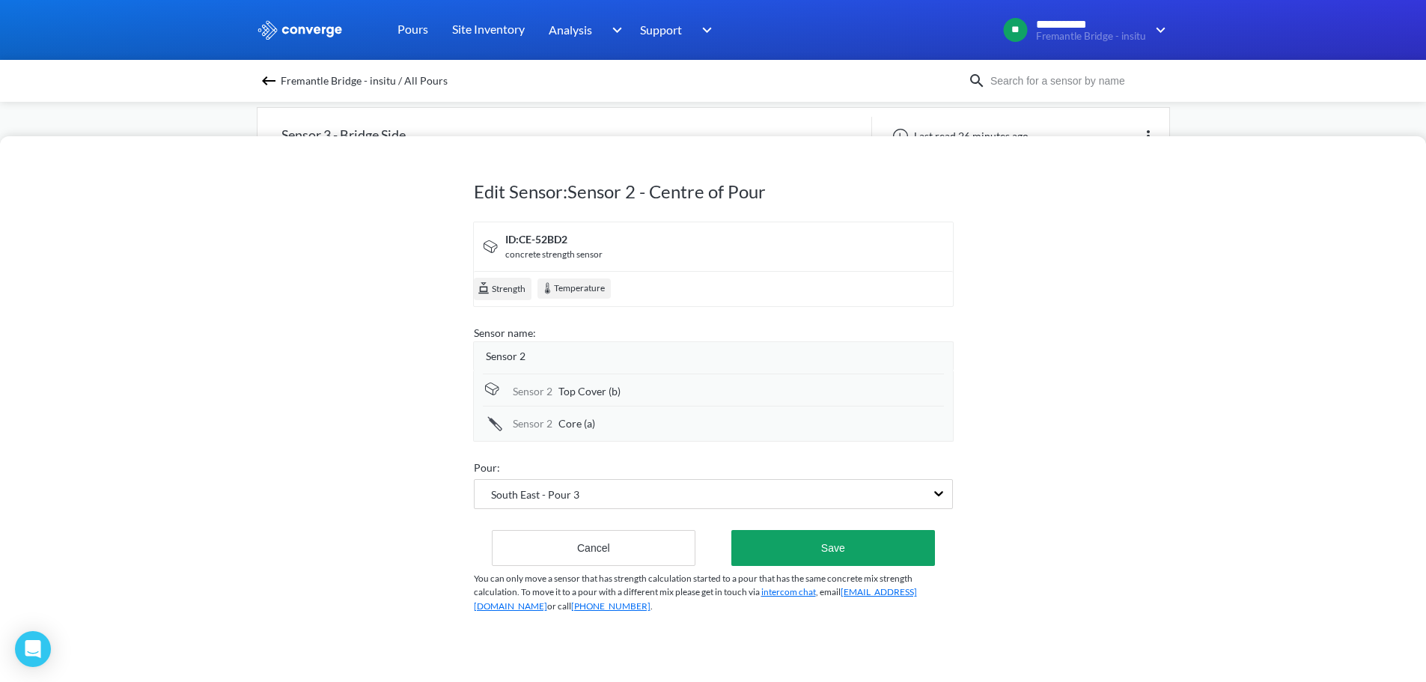
click at [624, 387] on div "Top Cover (b)" at bounding box center [751, 391] width 386 height 16
click at [624, 393] on input "Top Cover (b)" at bounding box center [751, 392] width 386 height 30
click at [791, 474] on div "Pour:" at bounding box center [713, 469] width 479 height 16
click at [708, 391] on div "Top Cover (b)" at bounding box center [751, 391] width 386 height 16
click at [785, 514] on form "ID: CE-52BD2 concrete strength sensor Strength Temperature Sensor name: Sensor …" at bounding box center [713, 394] width 479 height 344
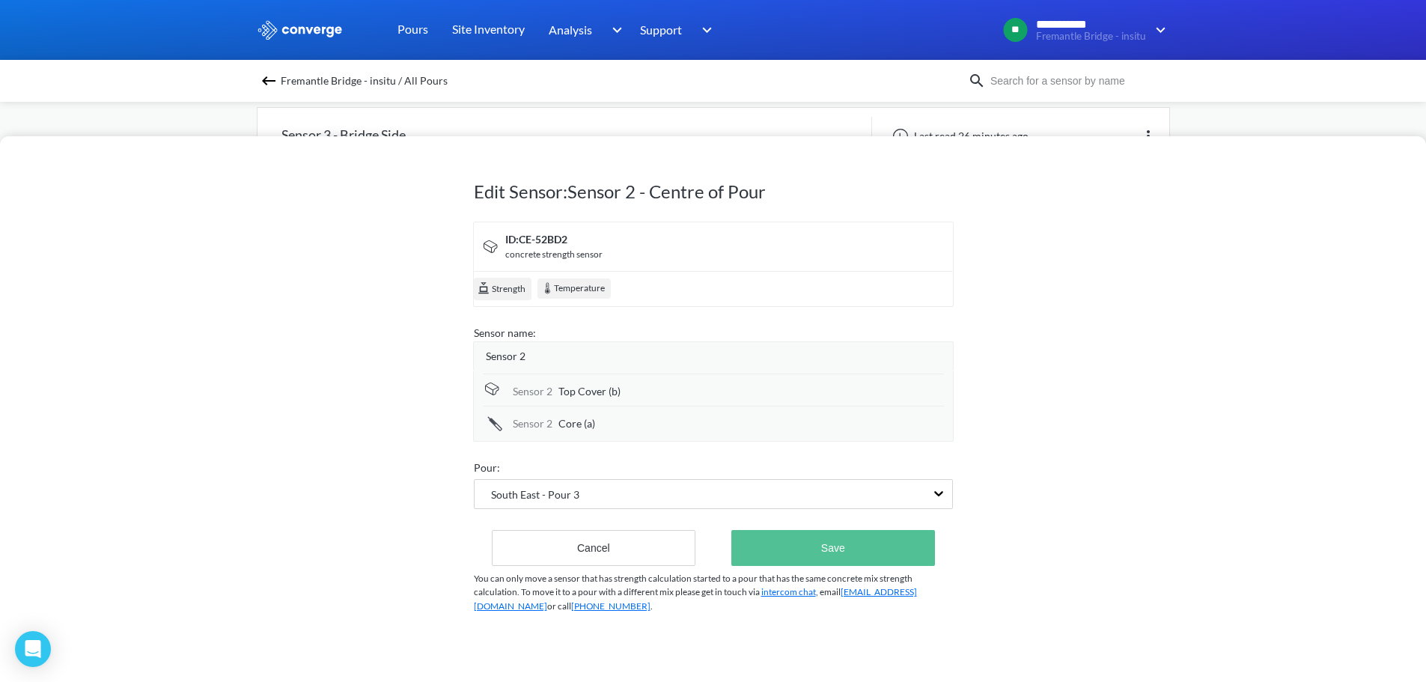
click at [788, 535] on button "Save" at bounding box center [832, 548] width 203 height 36
